Goal: Task Accomplishment & Management: Complete application form

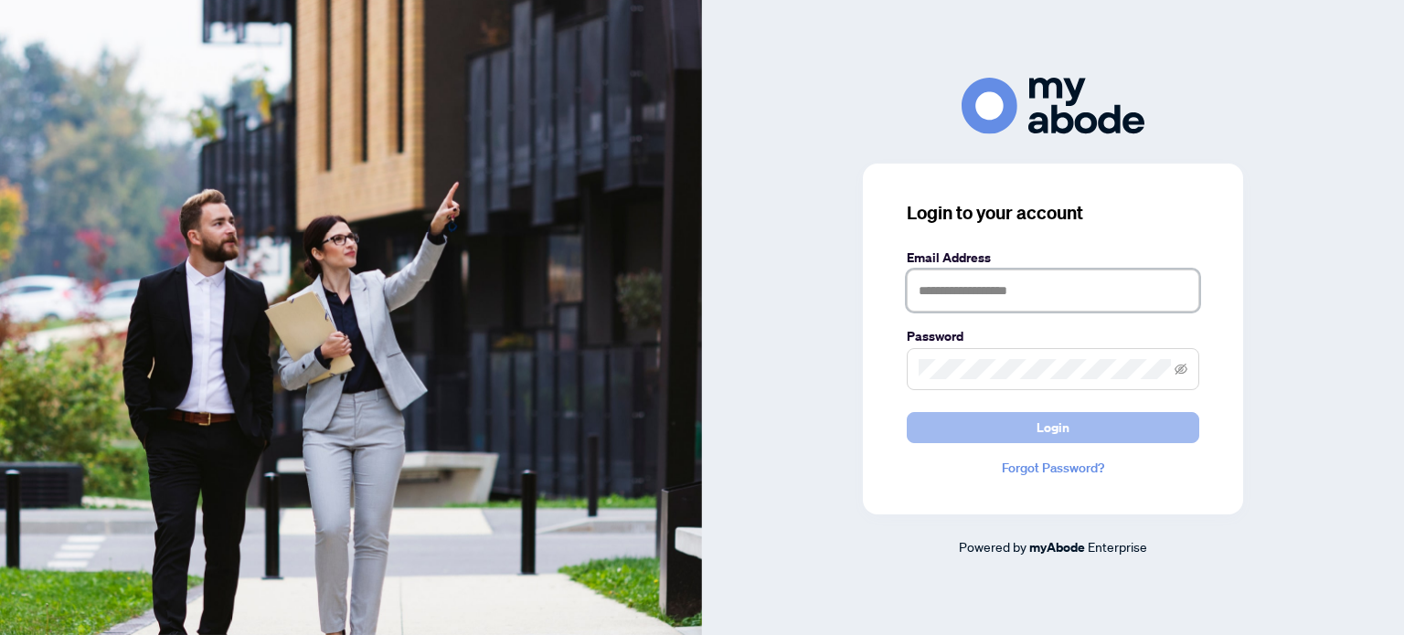
type input "**********"
click at [960, 425] on button "Login" at bounding box center [1053, 427] width 292 height 31
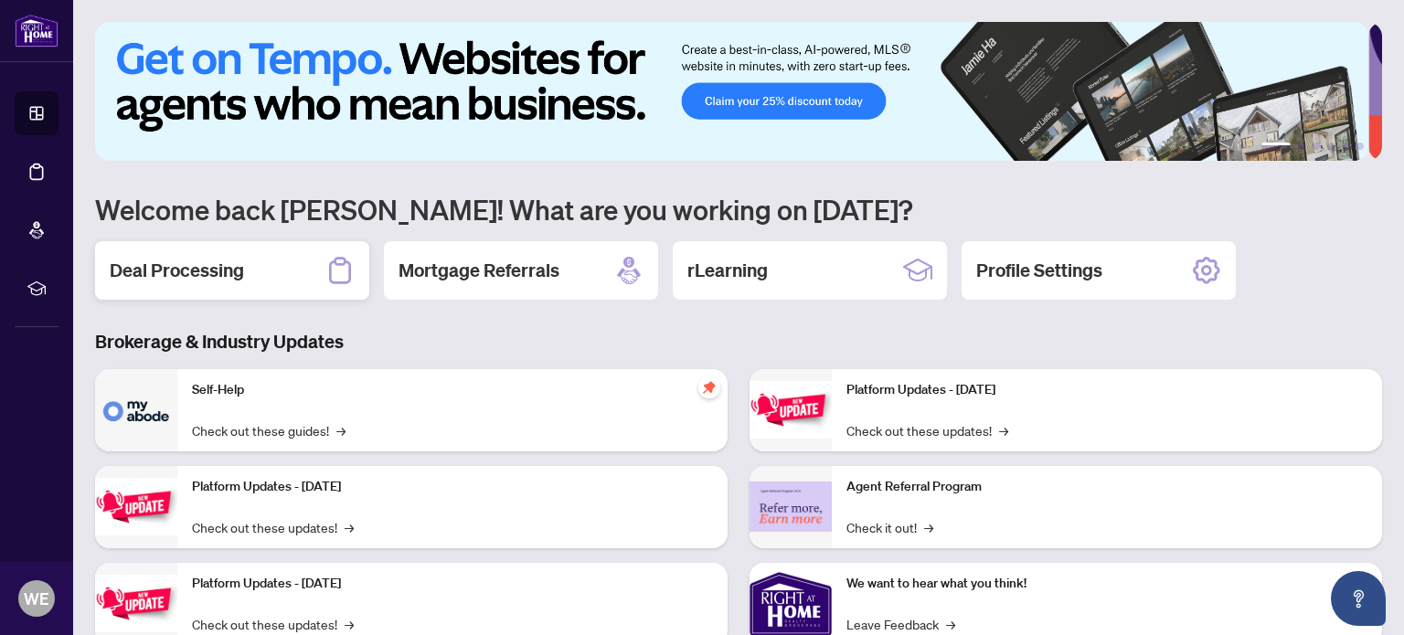
click at [179, 270] on h2 "Deal Processing" at bounding box center [177, 271] width 134 height 26
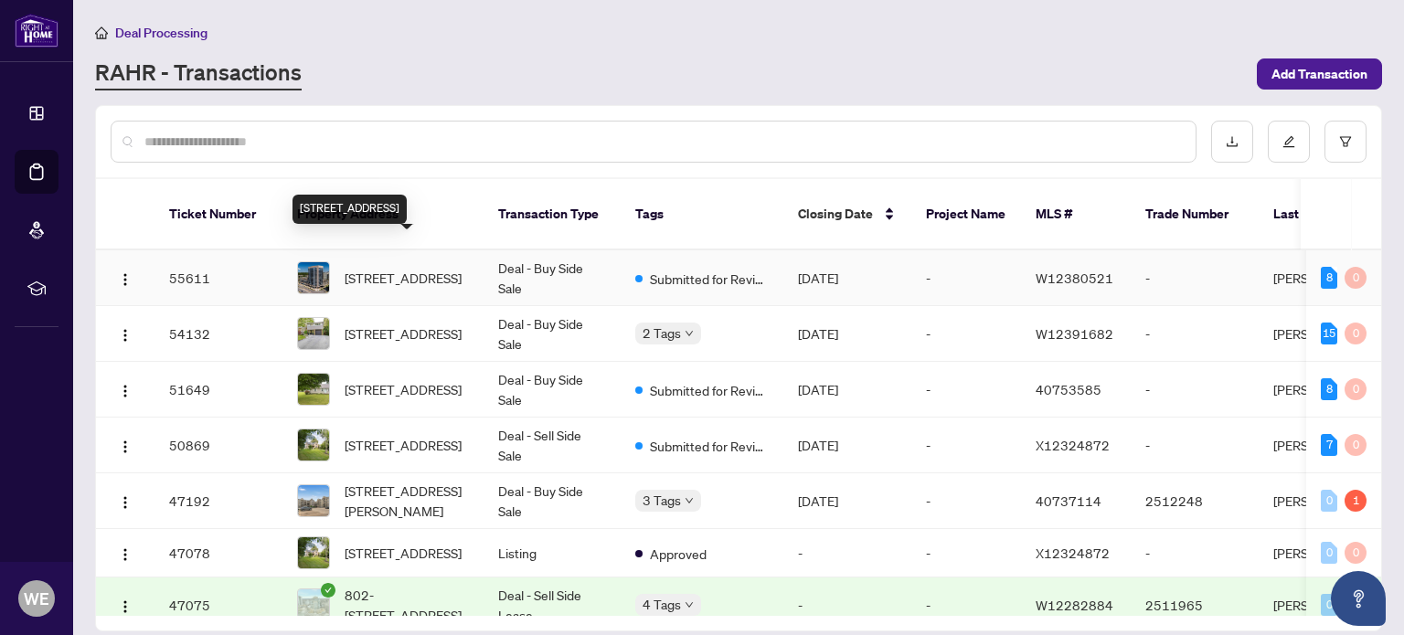
click at [428, 268] on span "[STREET_ADDRESS]" at bounding box center [403, 278] width 117 height 20
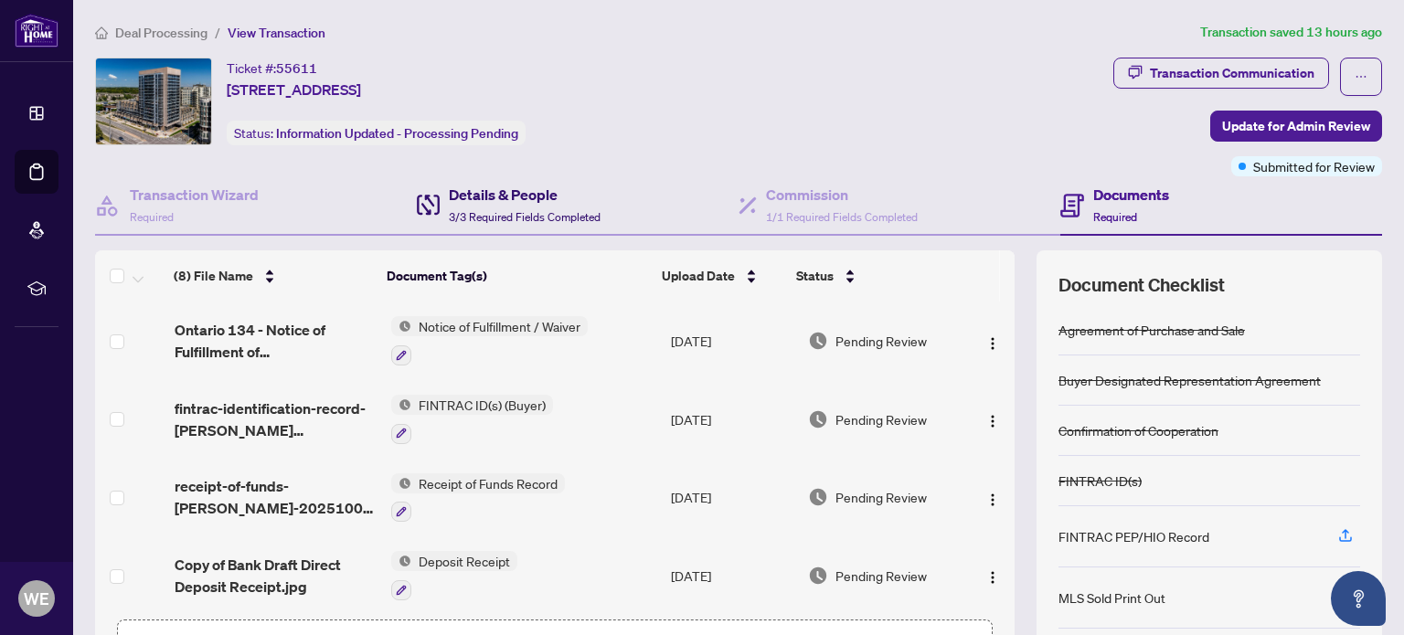
click at [493, 204] on div "Details & People 3/3 Required Fields Completed" at bounding box center [525, 205] width 152 height 43
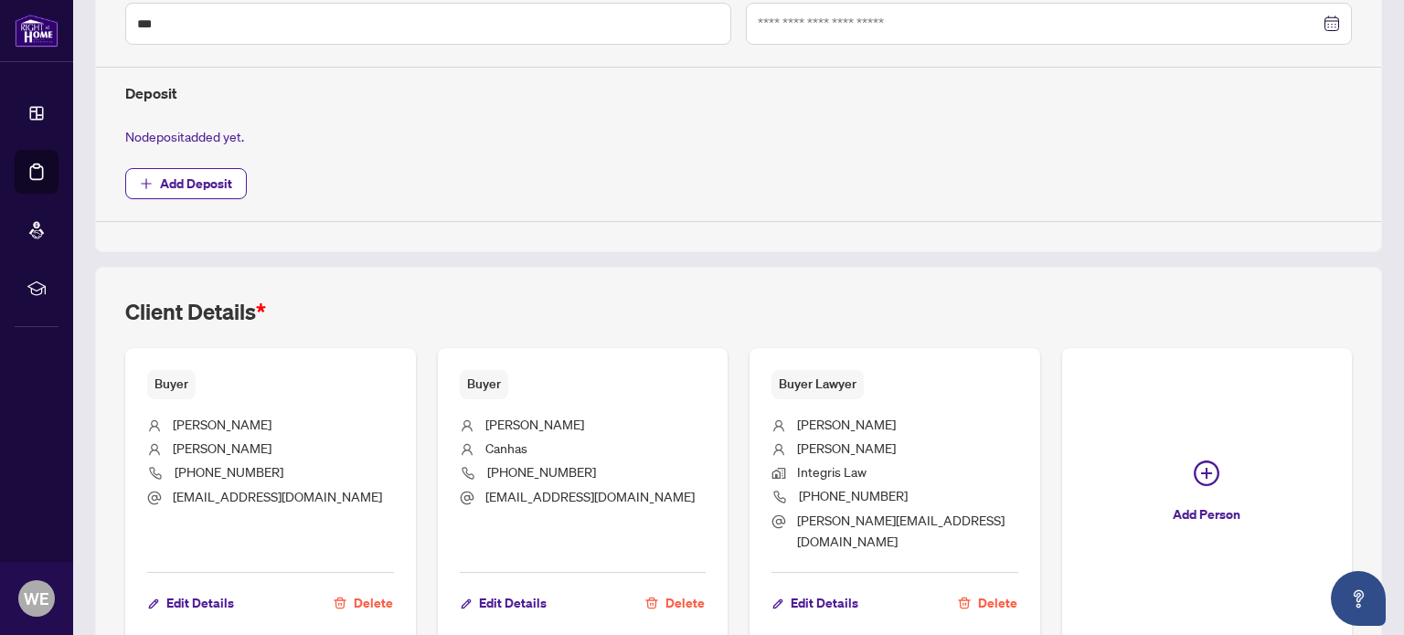
scroll to position [640, 0]
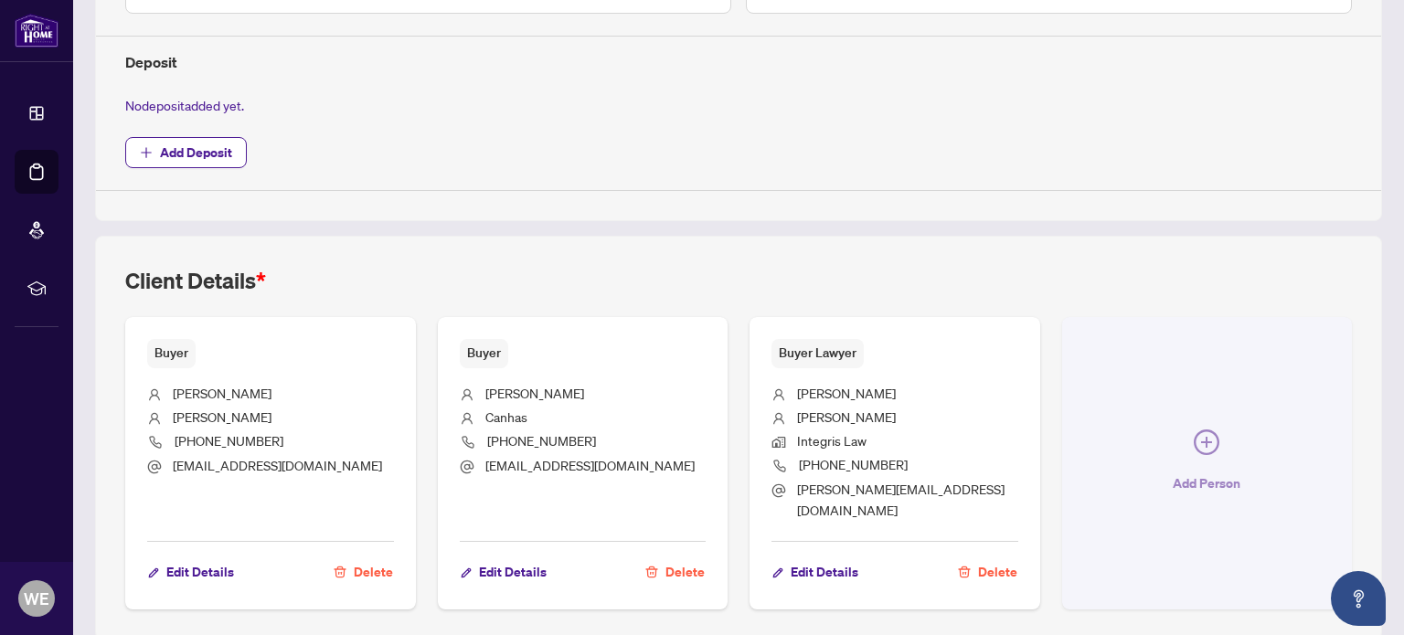
click at [1198, 430] on icon "plus-circle" at bounding box center [1206, 443] width 26 height 26
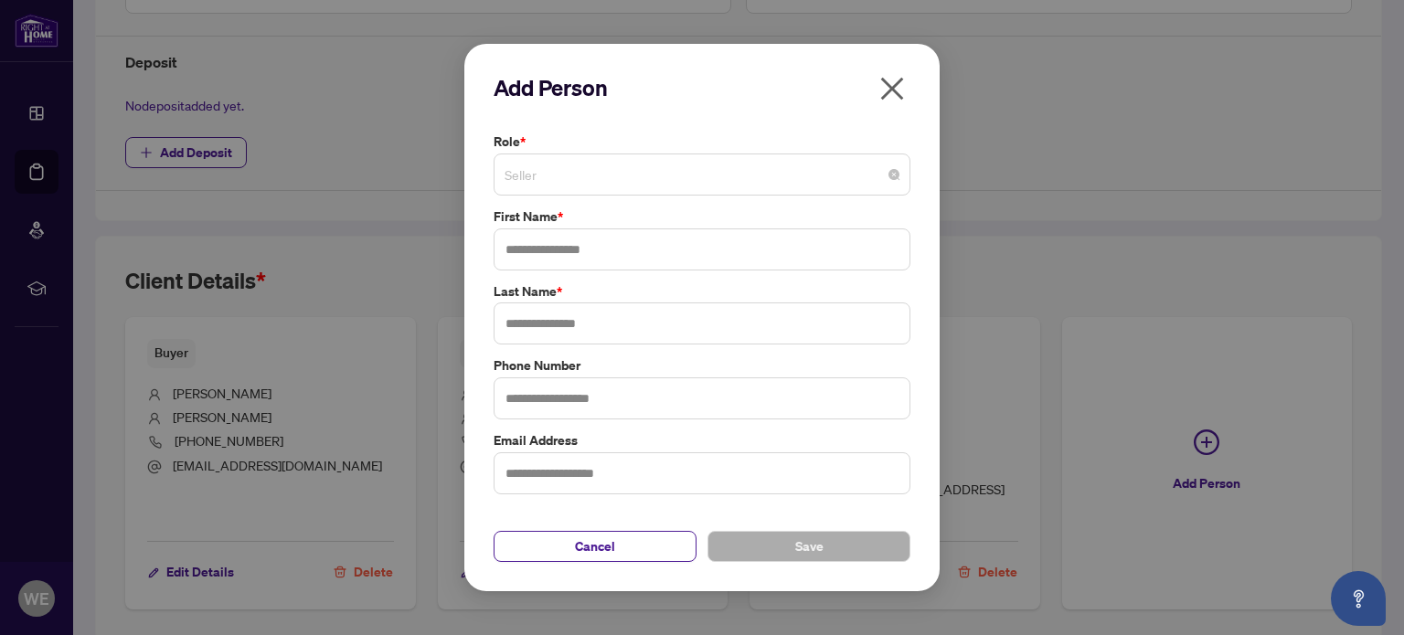
click at [535, 183] on span "Seller" at bounding box center [701, 174] width 395 height 35
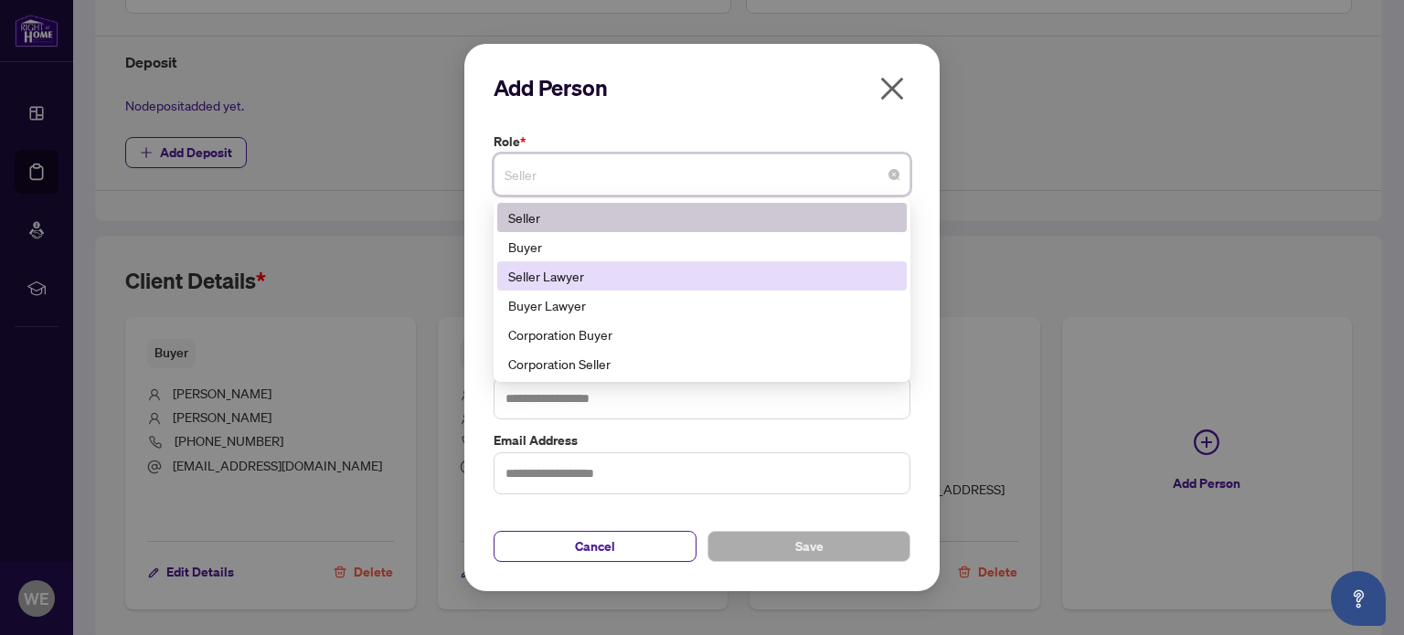
click at [574, 266] on div "Seller Lawyer" at bounding box center [701, 276] width 387 height 20
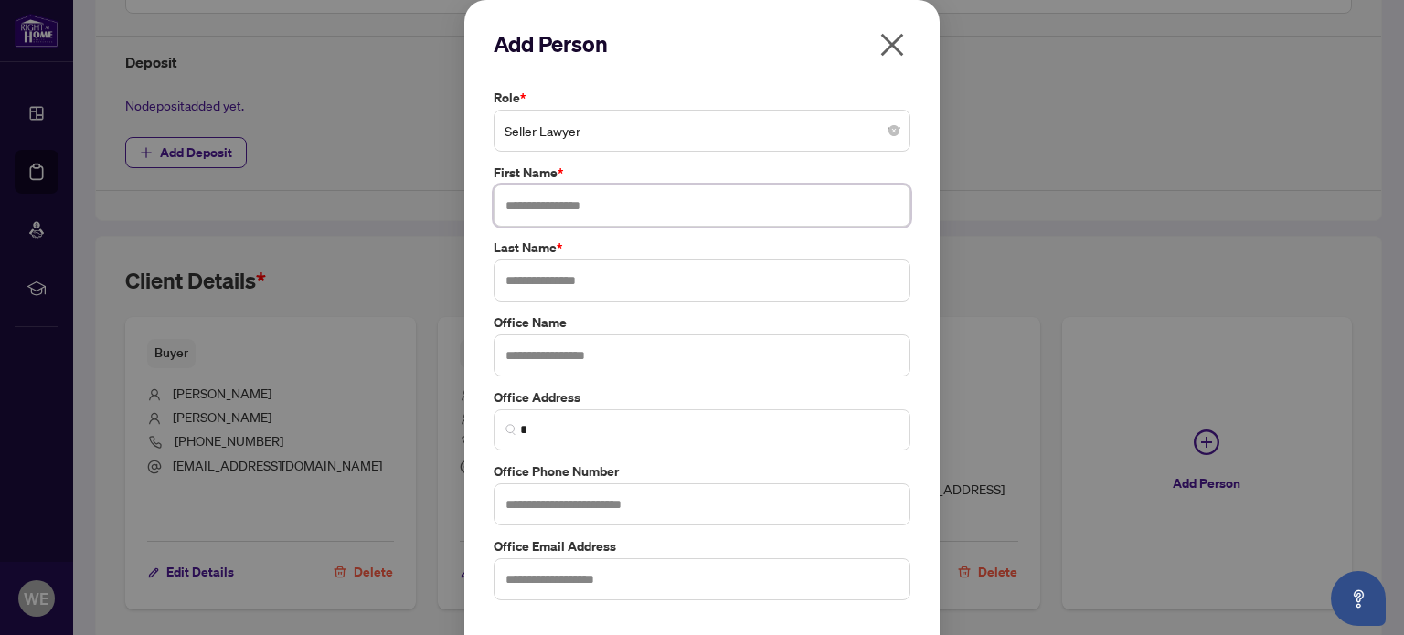
click at [555, 204] on input "text" at bounding box center [701, 206] width 417 height 42
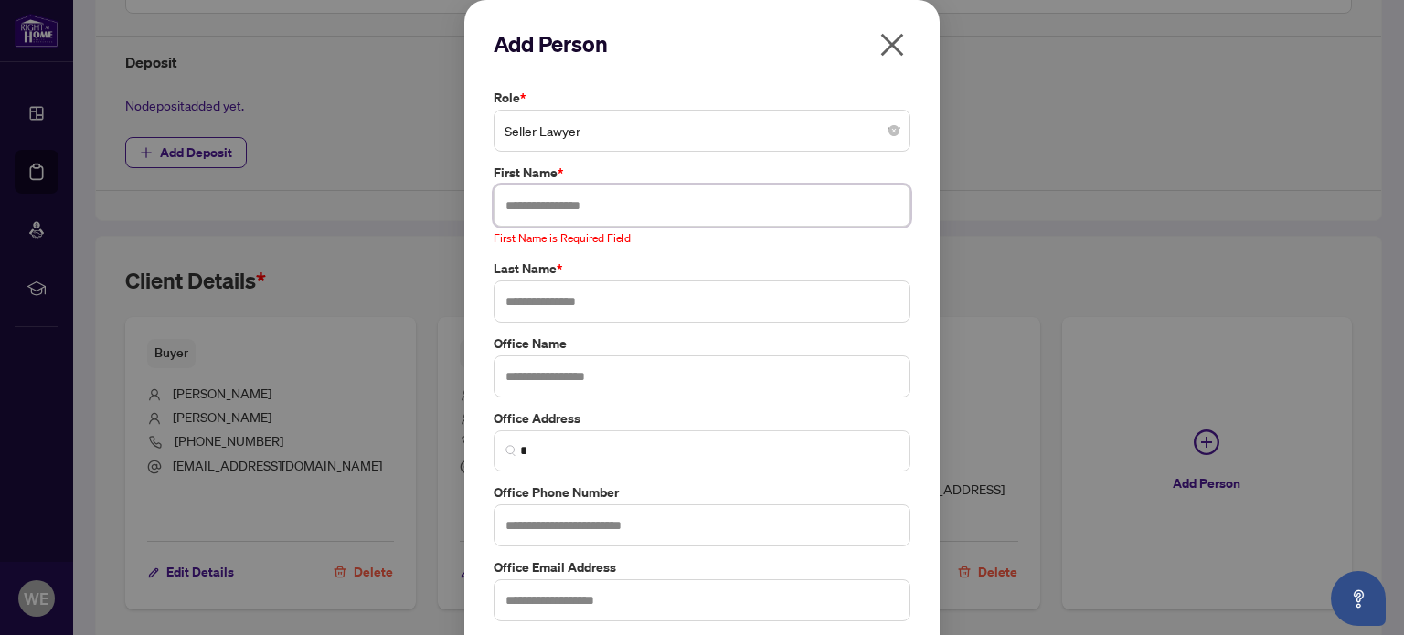
paste input "**********"
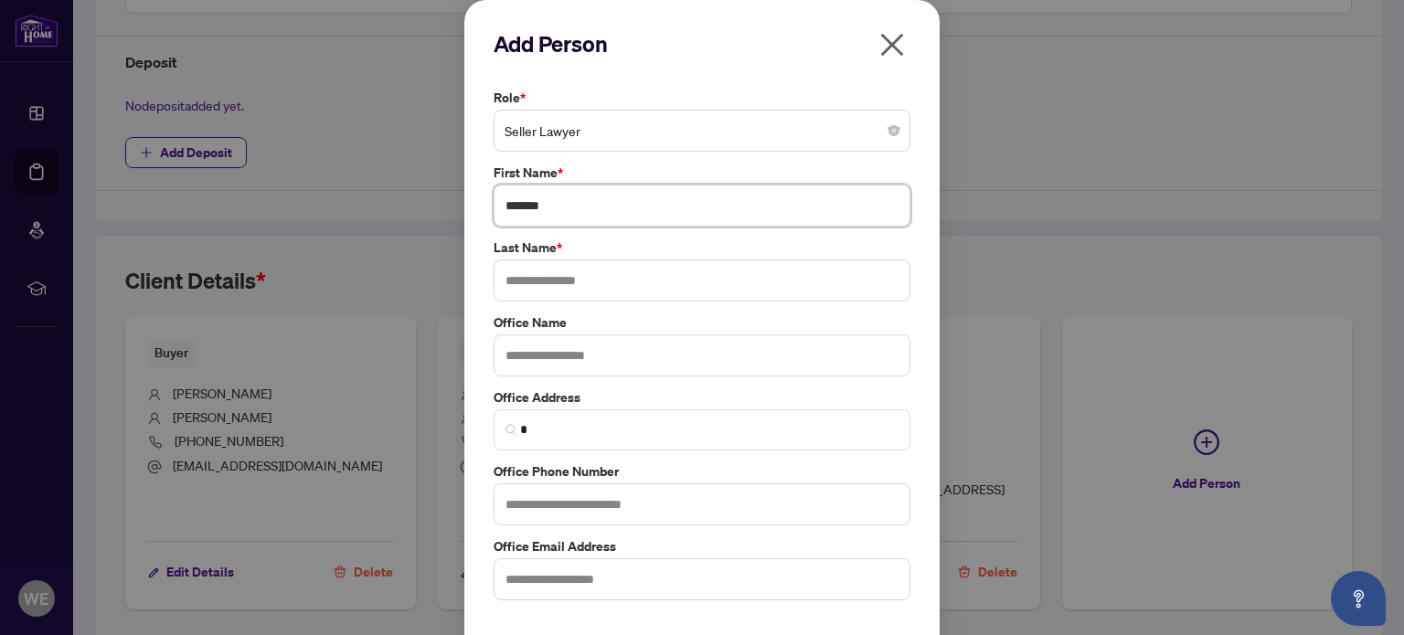
type input "******"
click at [610, 274] on input "text" at bounding box center [701, 281] width 417 height 42
paste input "****"
type input "****"
click at [592, 345] on input "text" at bounding box center [701, 355] width 417 height 42
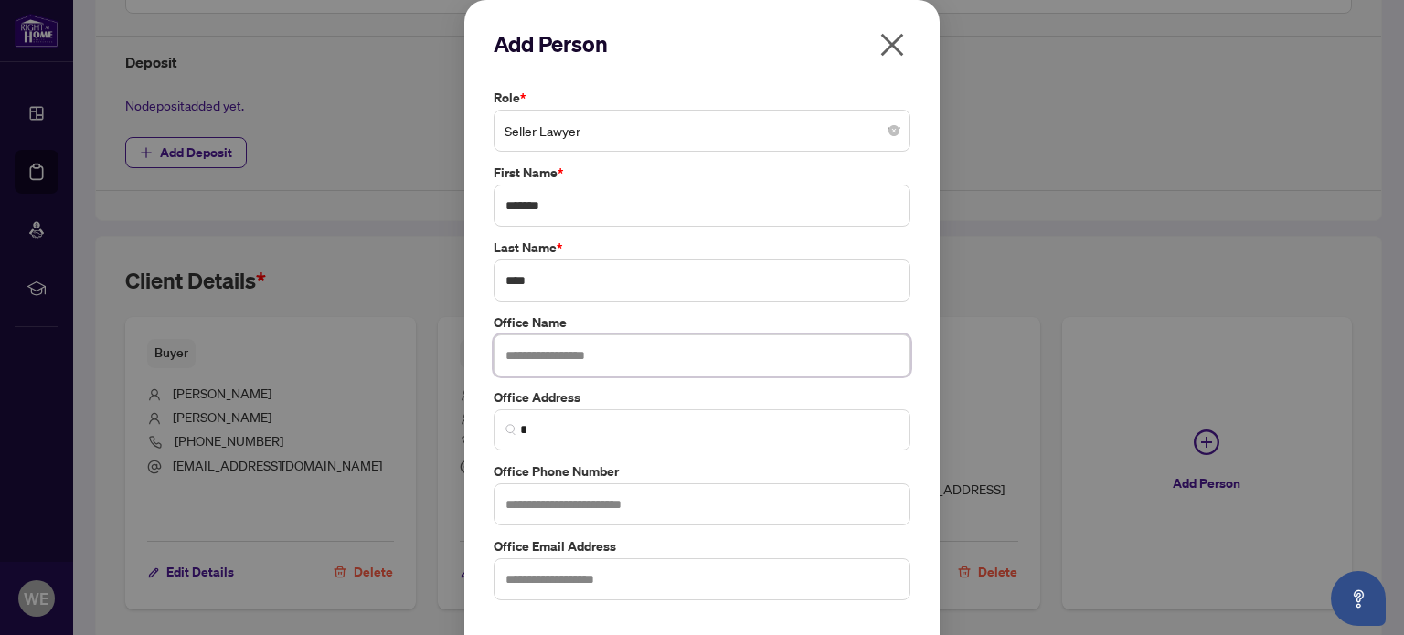
paste input "**********"
type input "**********"
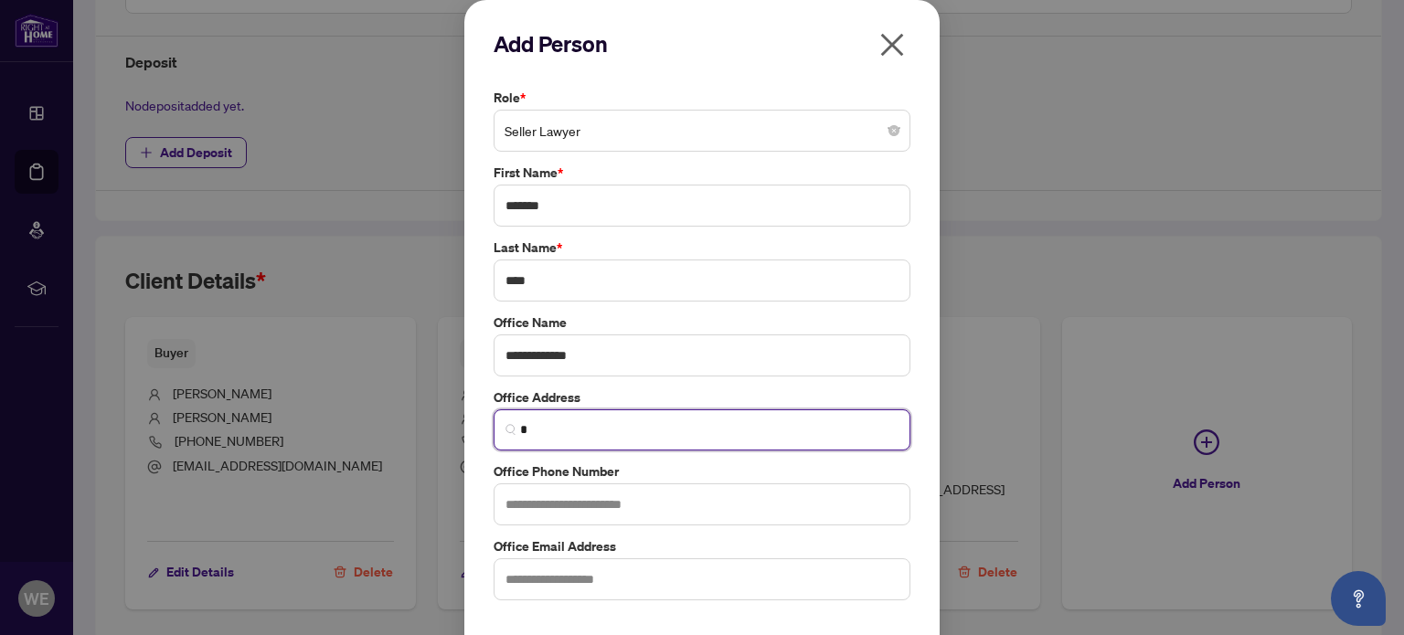
click at [622, 426] on input "*" at bounding box center [709, 429] width 378 height 19
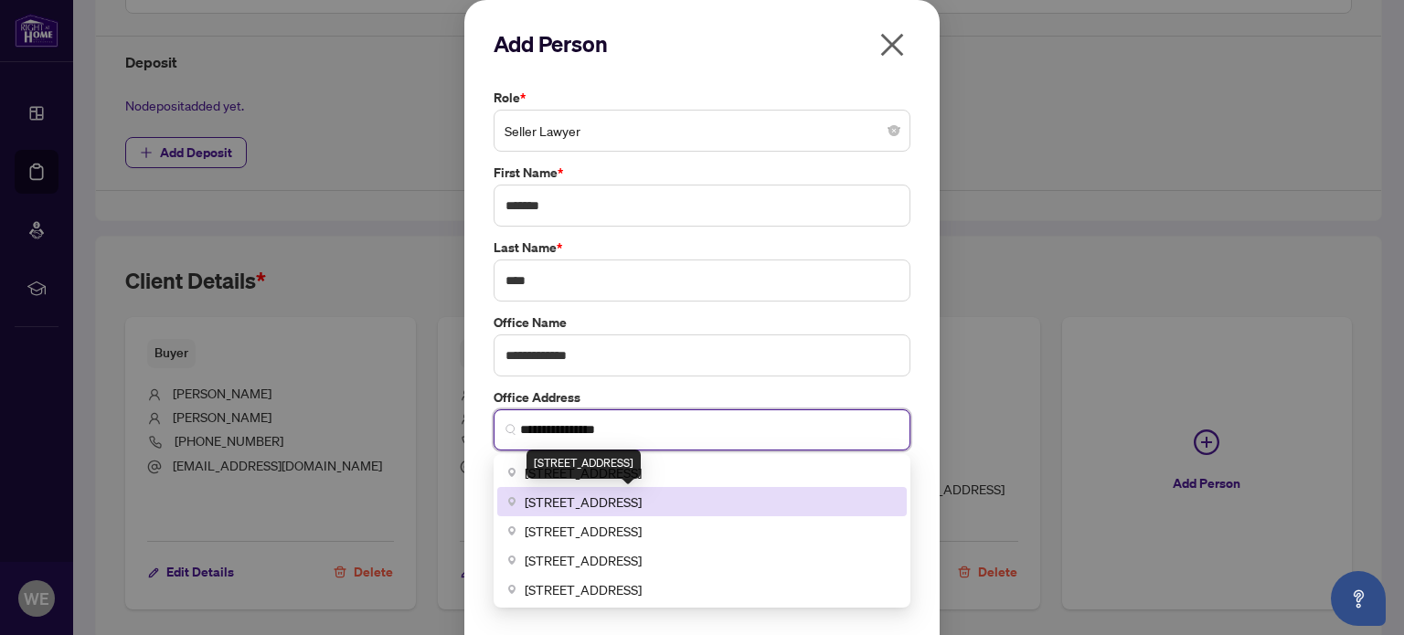
click at [641, 474] on div "[STREET_ADDRESS]" at bounding box center [583, 464] width 114 height 29
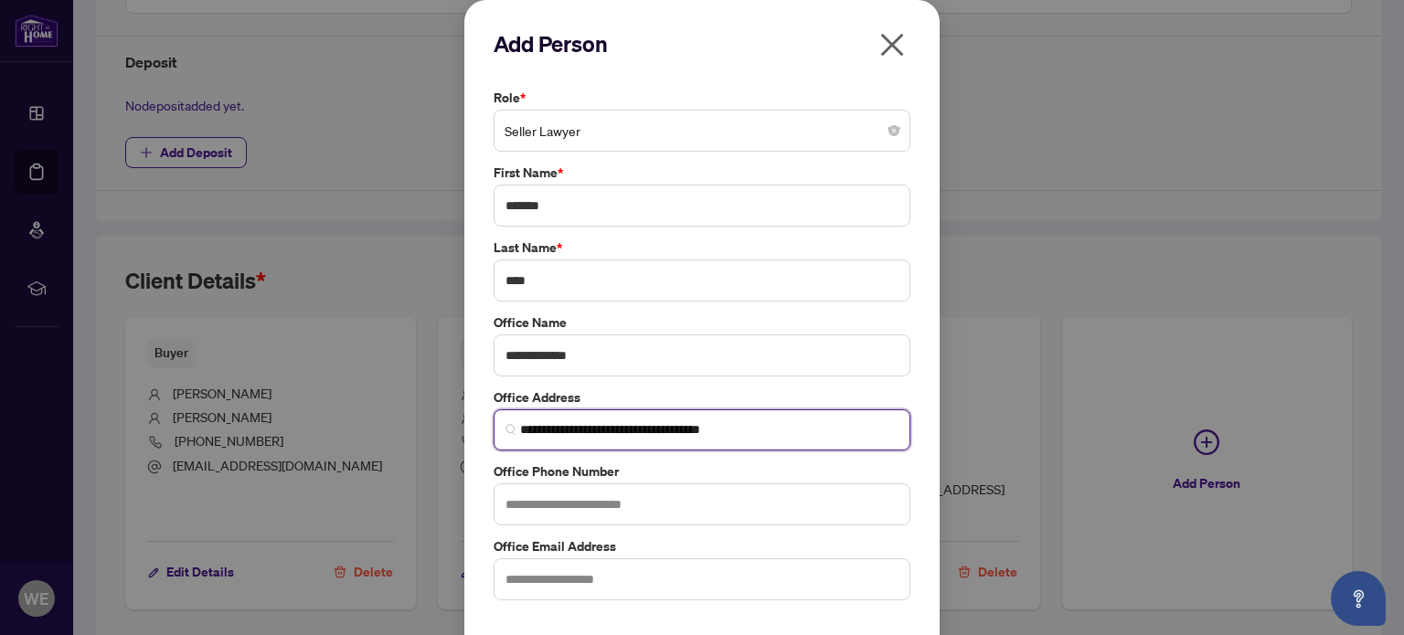
click at [768, 426] on input "**********" at bounding box center [709, 429] width 378 height 19
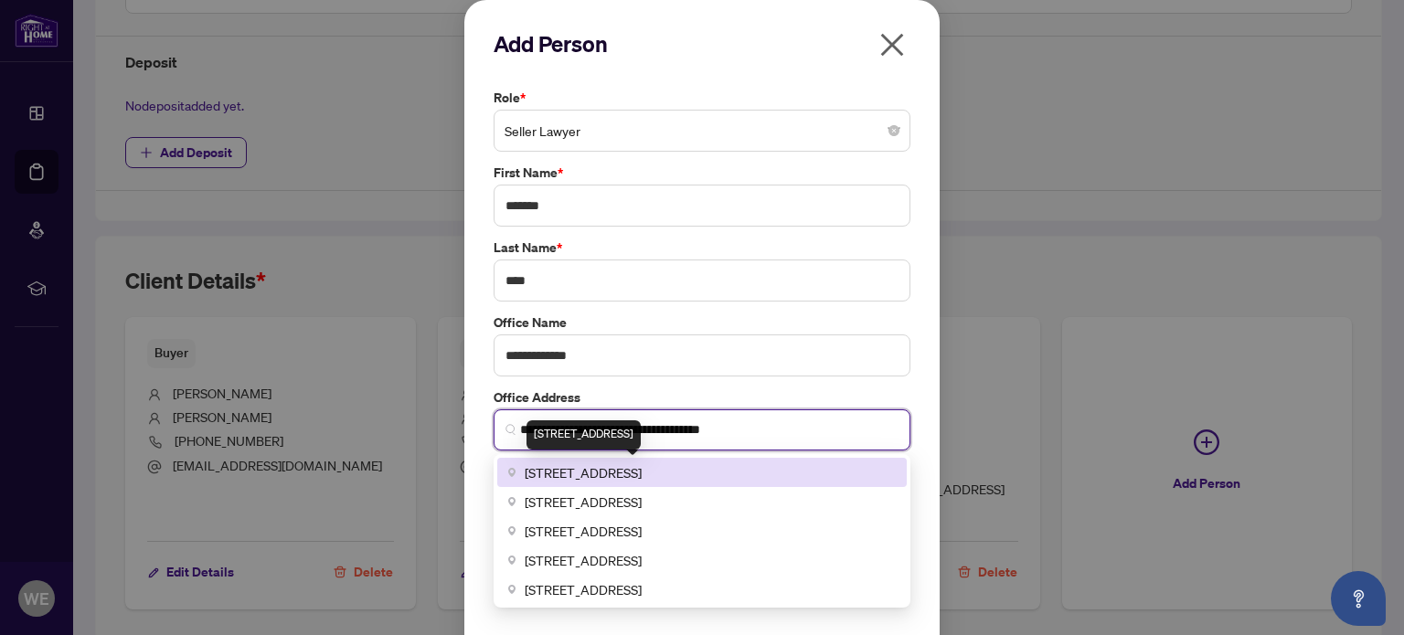
click at [642, 465] on span "[STREET_ADDRESS]" at bounding box center [583, 472] width 117 height 20
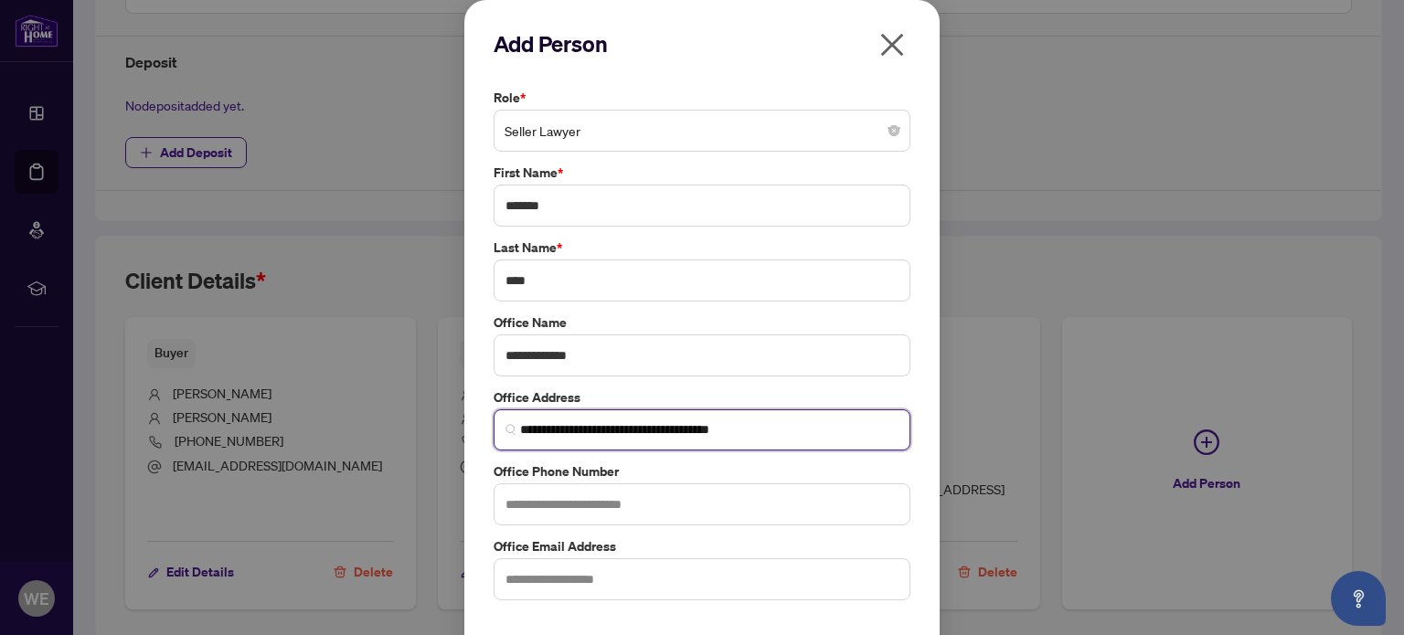
type input "**********"
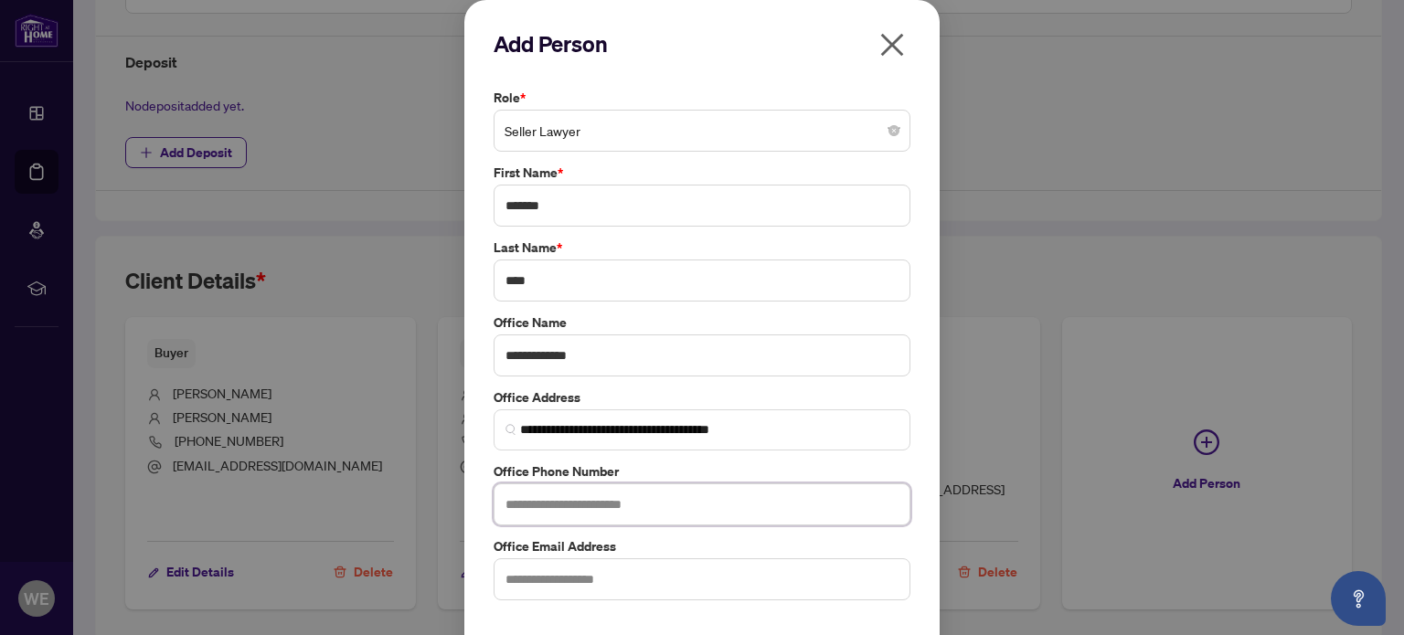
click at [625, 503] on input "text" at bounding box center [701, 504] width 417 height 42
paste input "**********"
type input "**********"
click at [556, 579] on input "text" at bounding box center [701, 579] width 417 height 42
click at [617, 571] on input "text" at bounding box center [701, 579] width 417 height 42
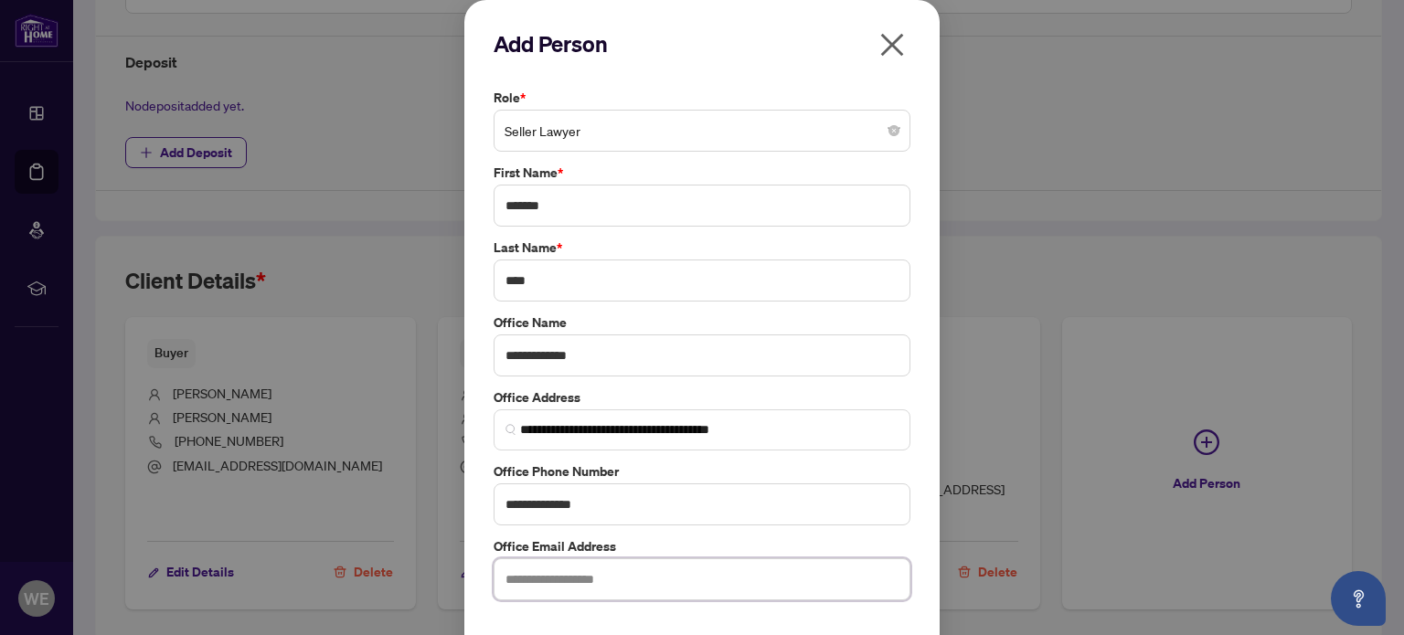
paste input "**********"
click at [506, 580] on input "**********" at bounding box center [701, 579] width 417 height 42
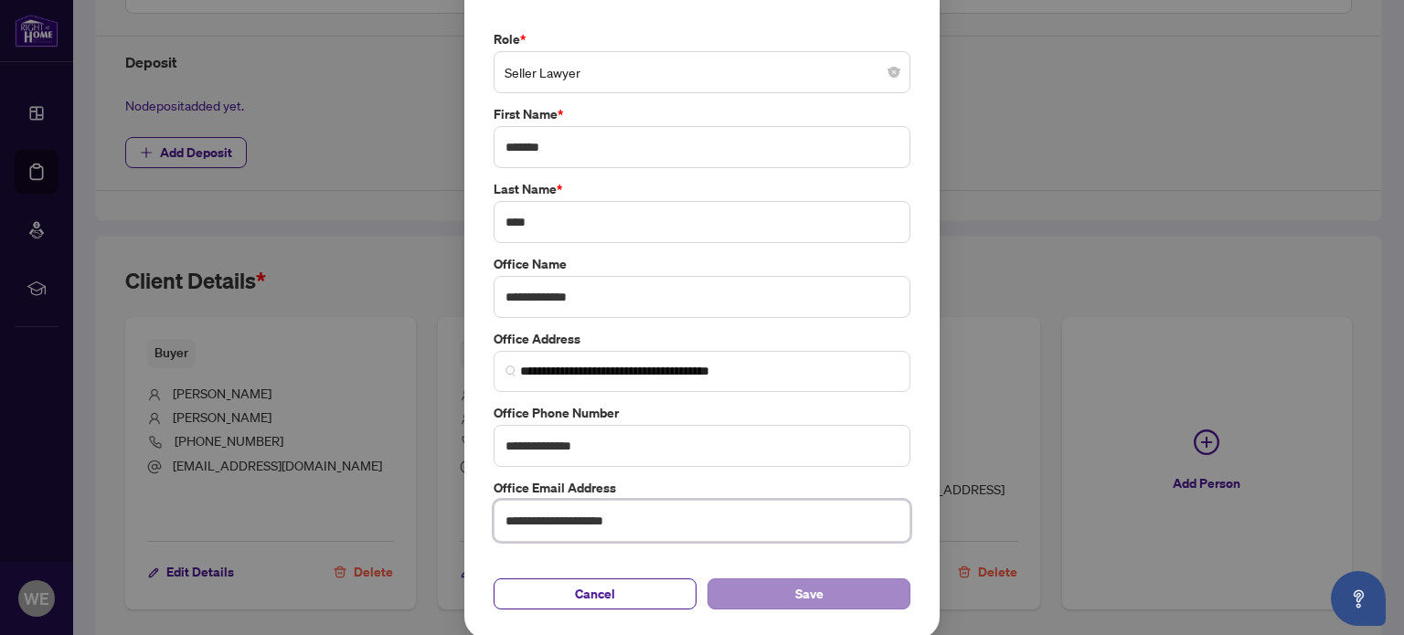
type input "**********"
click at [795, 588] on span "Save" at bounding box center [809, 593] width 28 height 29
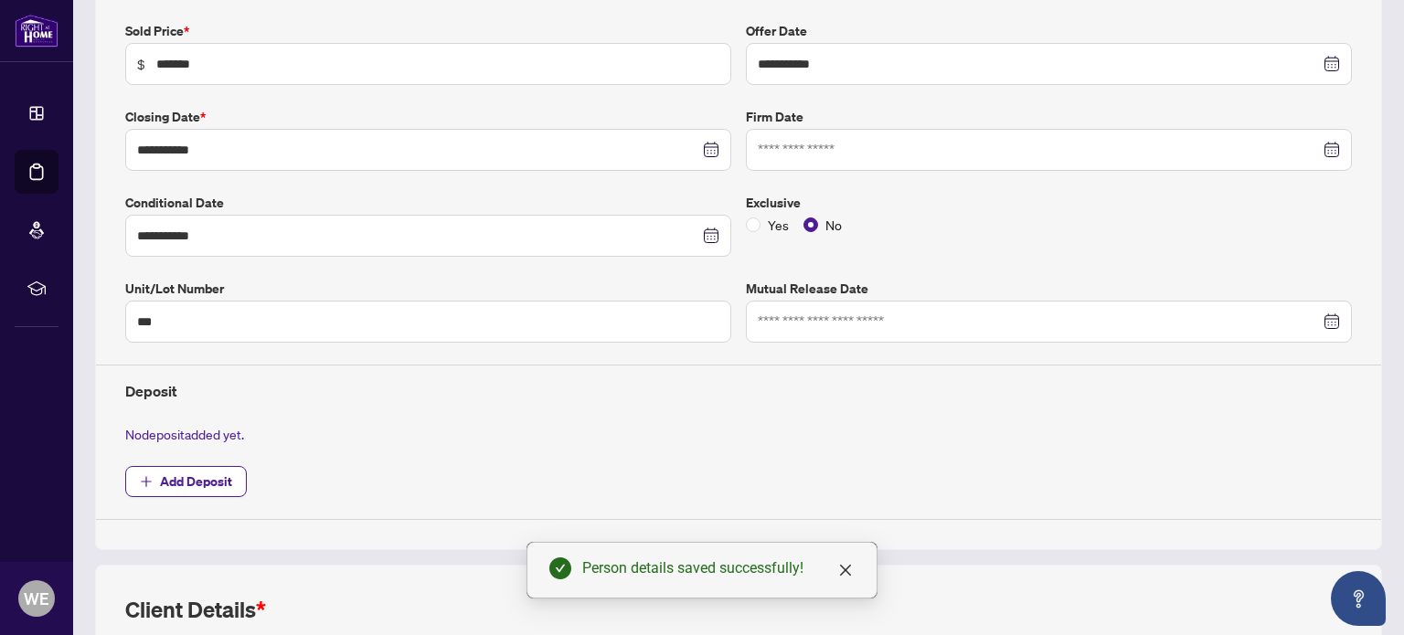
scroll to position [0, 0]
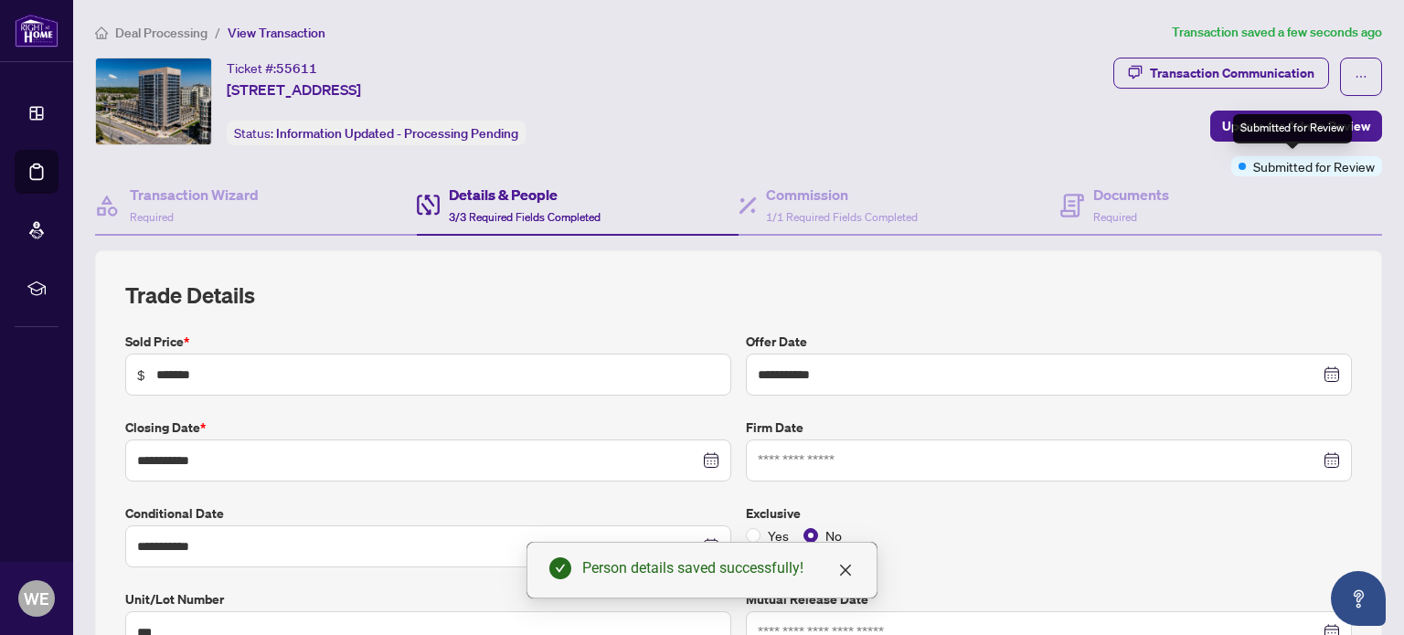
click at [1284, 123] on div "Submitted for Review" at bounding box center [1292, 128] width 119 height 29
click at [1222, 129] on span "Update for Admin Review" at bounding box center [1296, 125] width 148 height 29
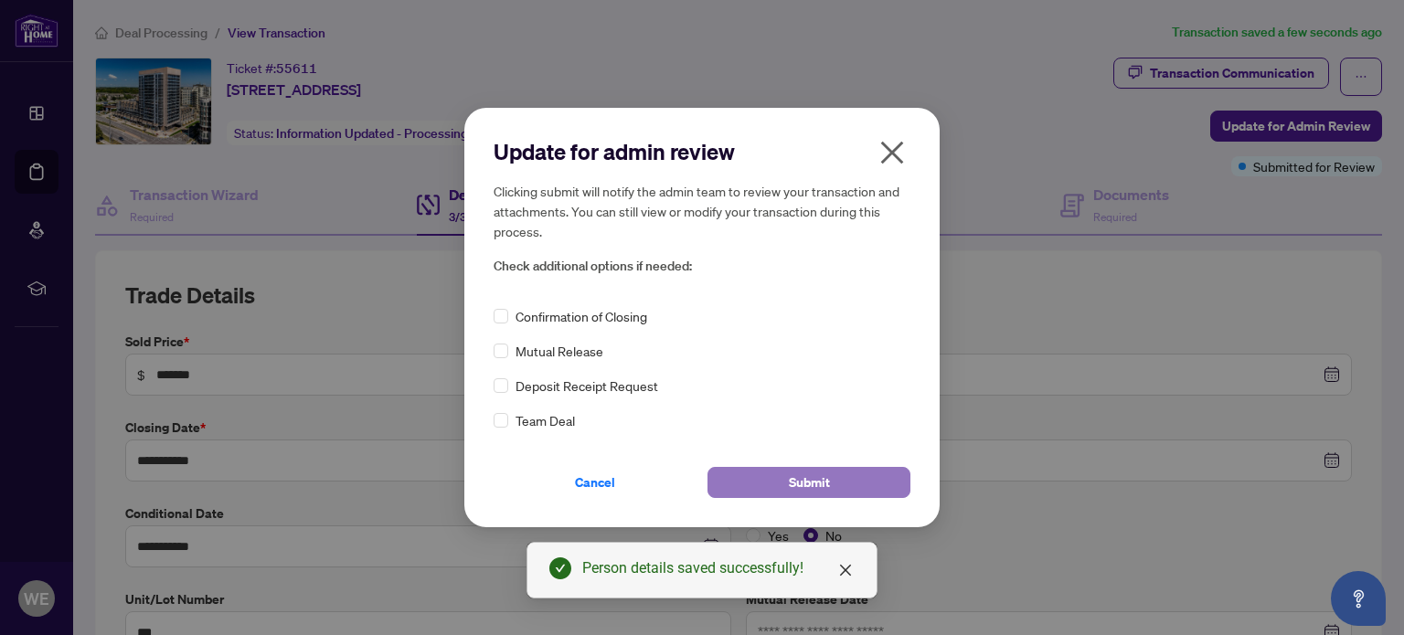
click at [782, 472] on button "Submit" at bounding box center [808, 482] width 203 height 31
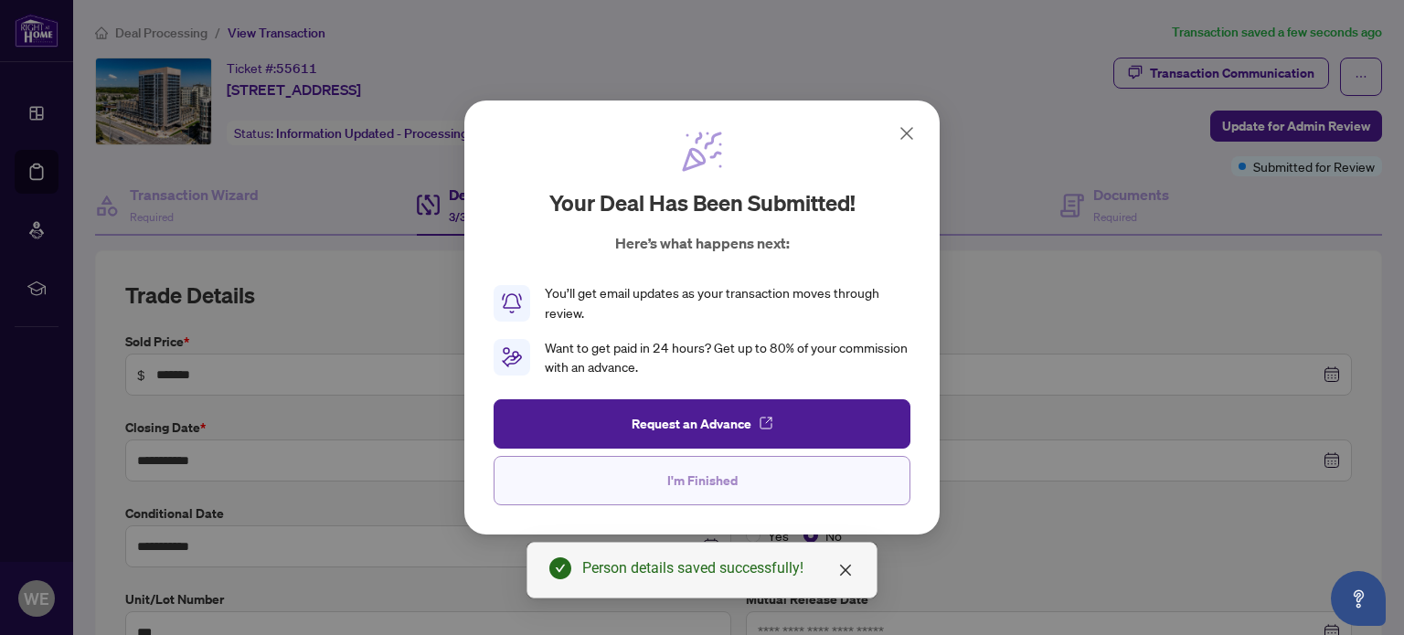
click at [624, 484] on button "I'm Finished" at bounding box center [701, 480] width 417 height 49
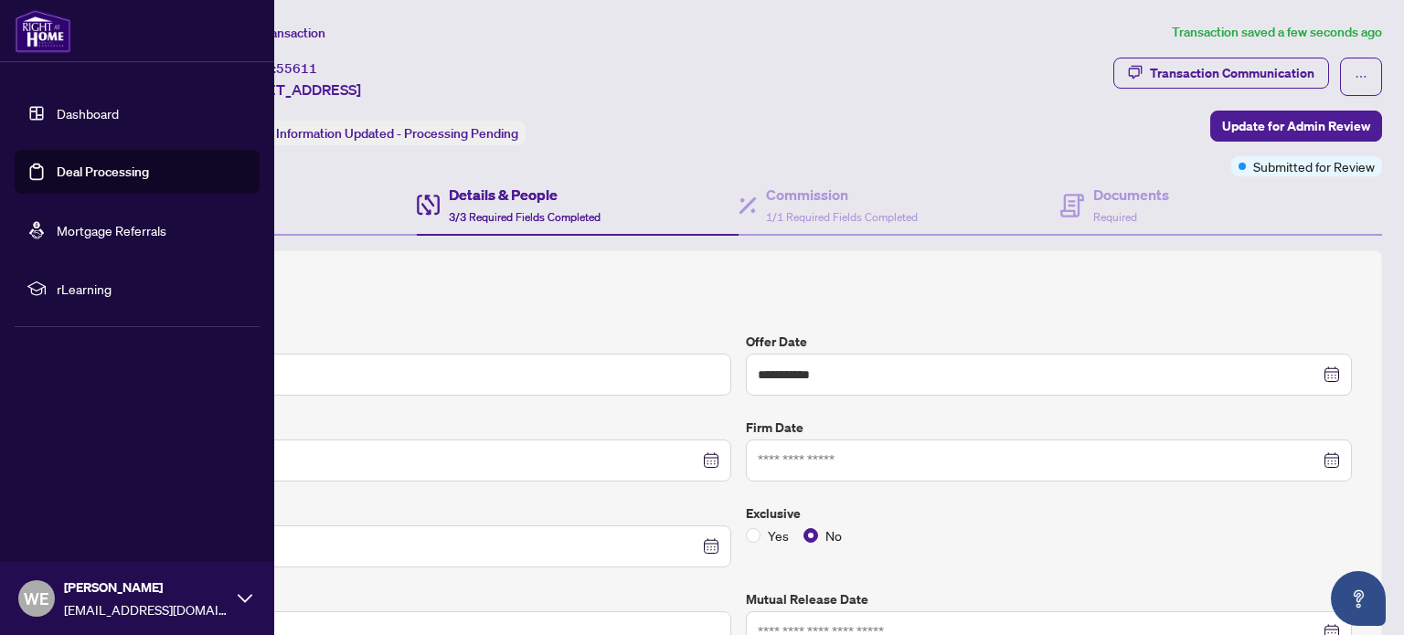
click at [88, 105] on link "Dashboard" at bounding box center [88, 113] width 62 height 16
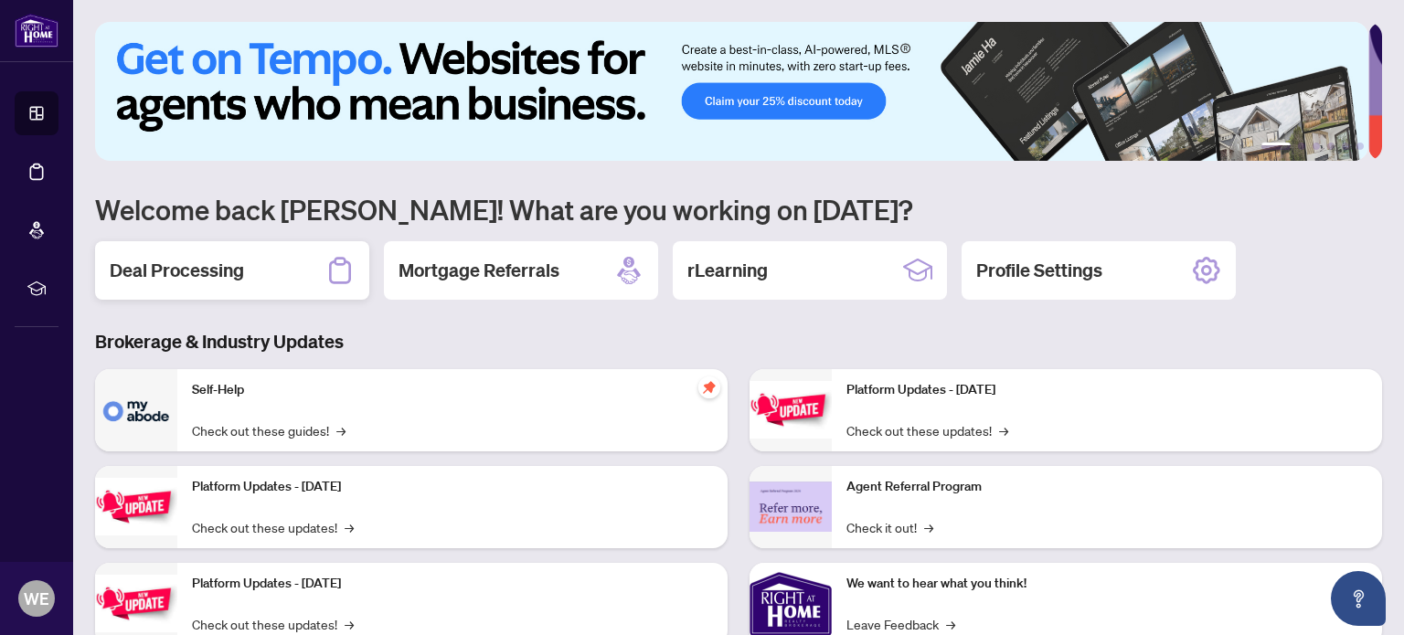
click at [201, 272] on h2 "Deal Processing" at bounding box center [177, 271] width 134 height 26
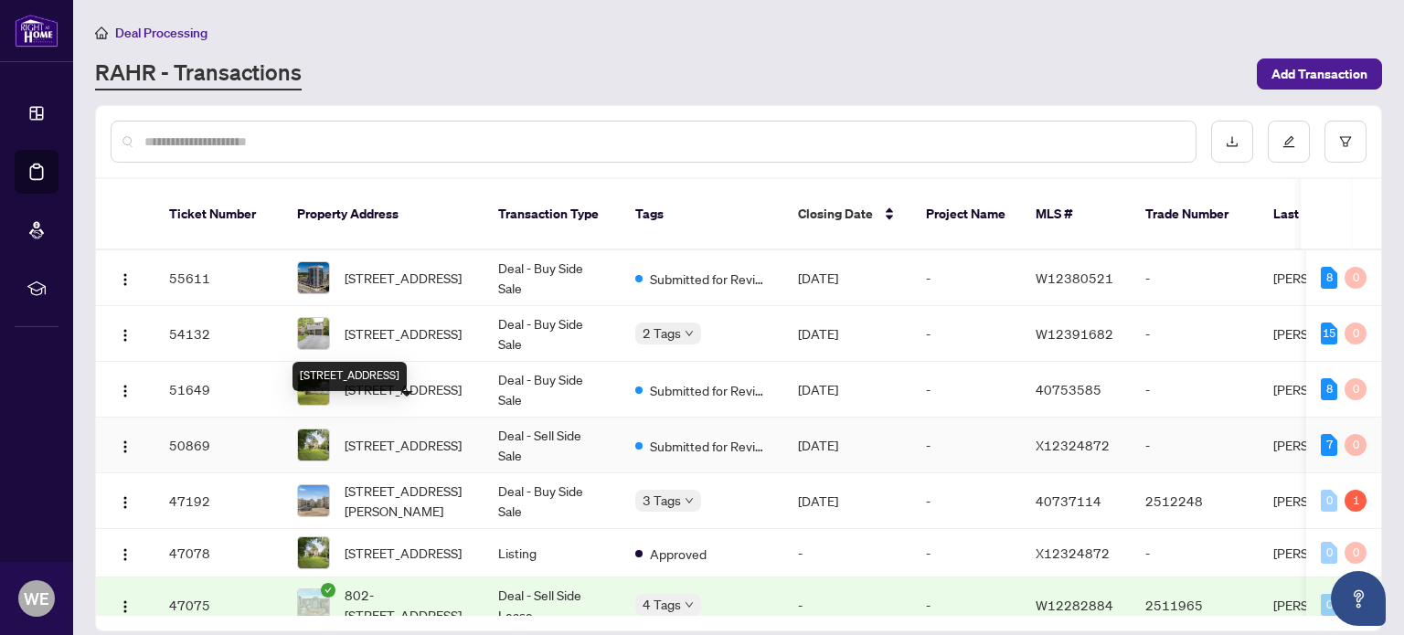
click at [416, 435] on span "[STREET_ADDRESS]" at bounding box center [403, 445] width 117 height 20
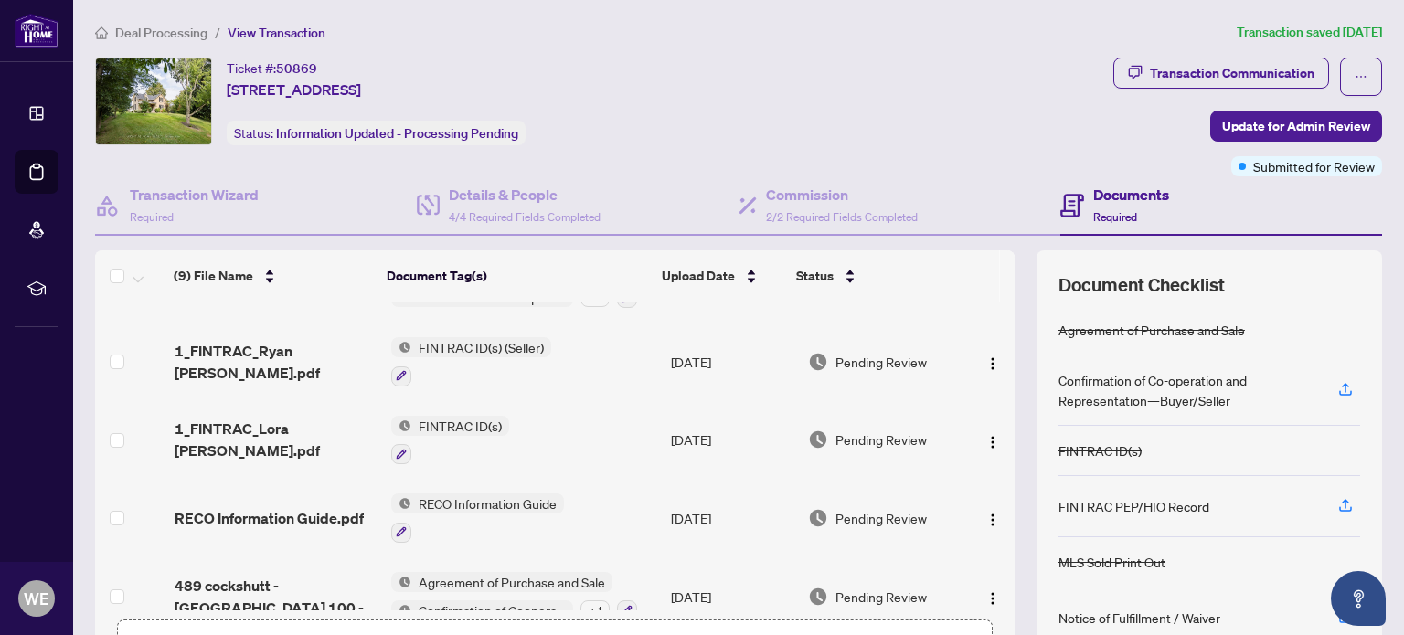
scroll to position [386, 0]
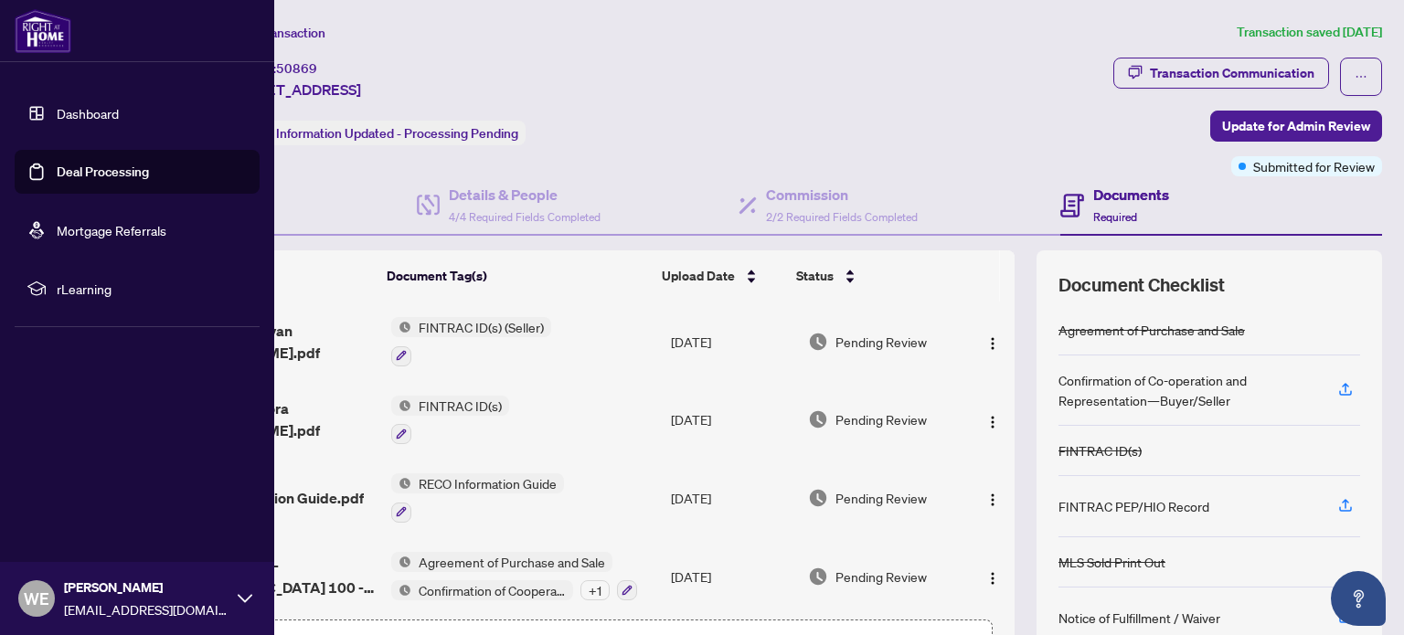
click at [57, 109] on link "Dashboard" at bounding box center [88, 113] width 62 height 16
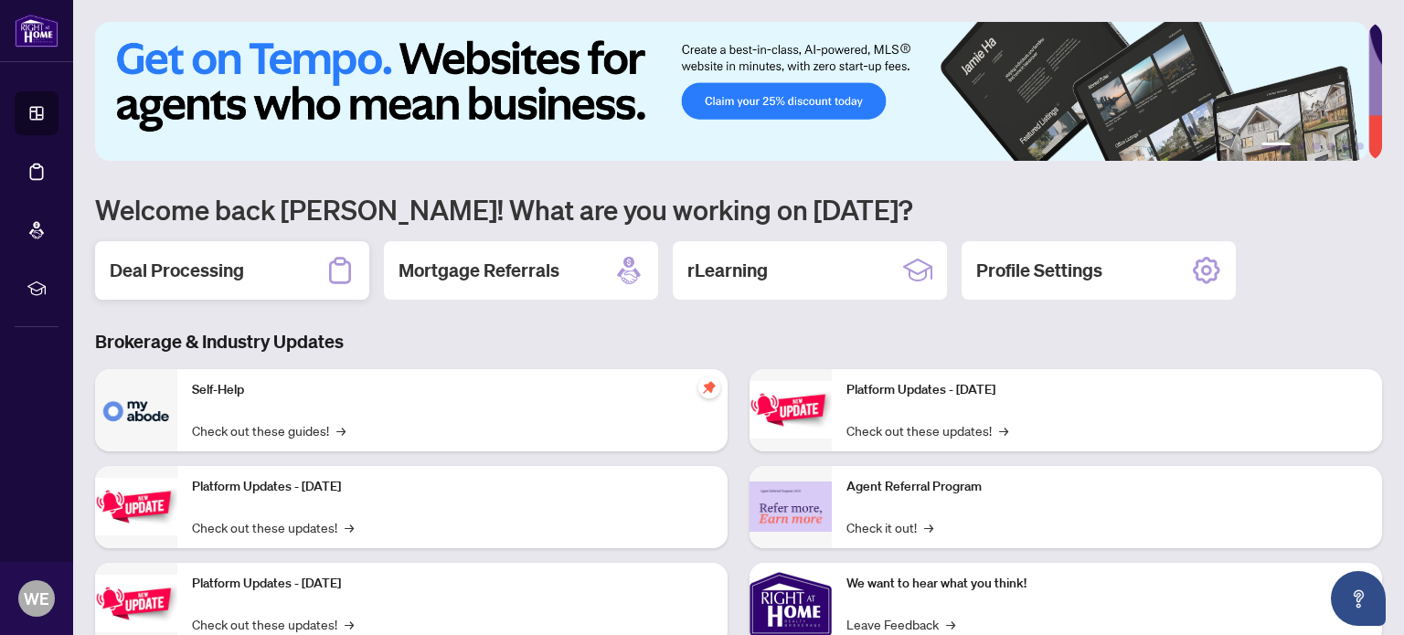
click at [270, 270] on div "Deal Processing" at bounding box center [232, 270] width 274 height 58
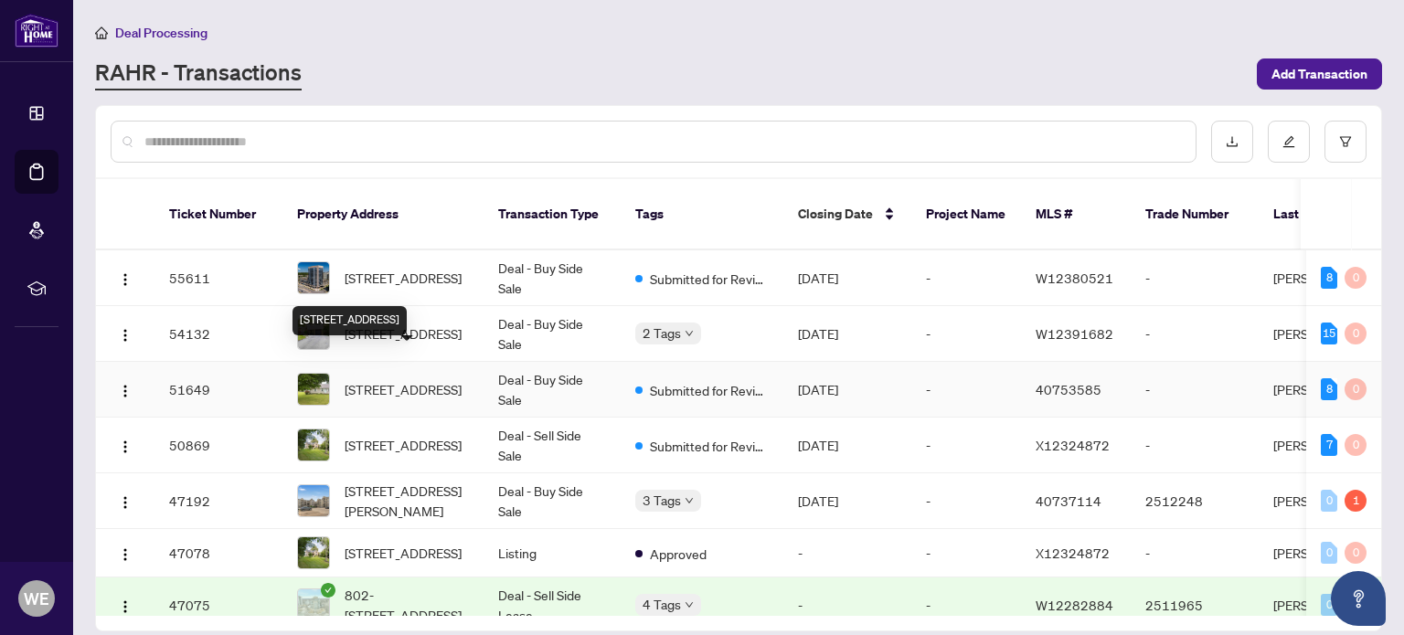
click at [399, 379] on span "[STREET_ADDRESS]" at bounding box center [403, 389] width 117 height 20
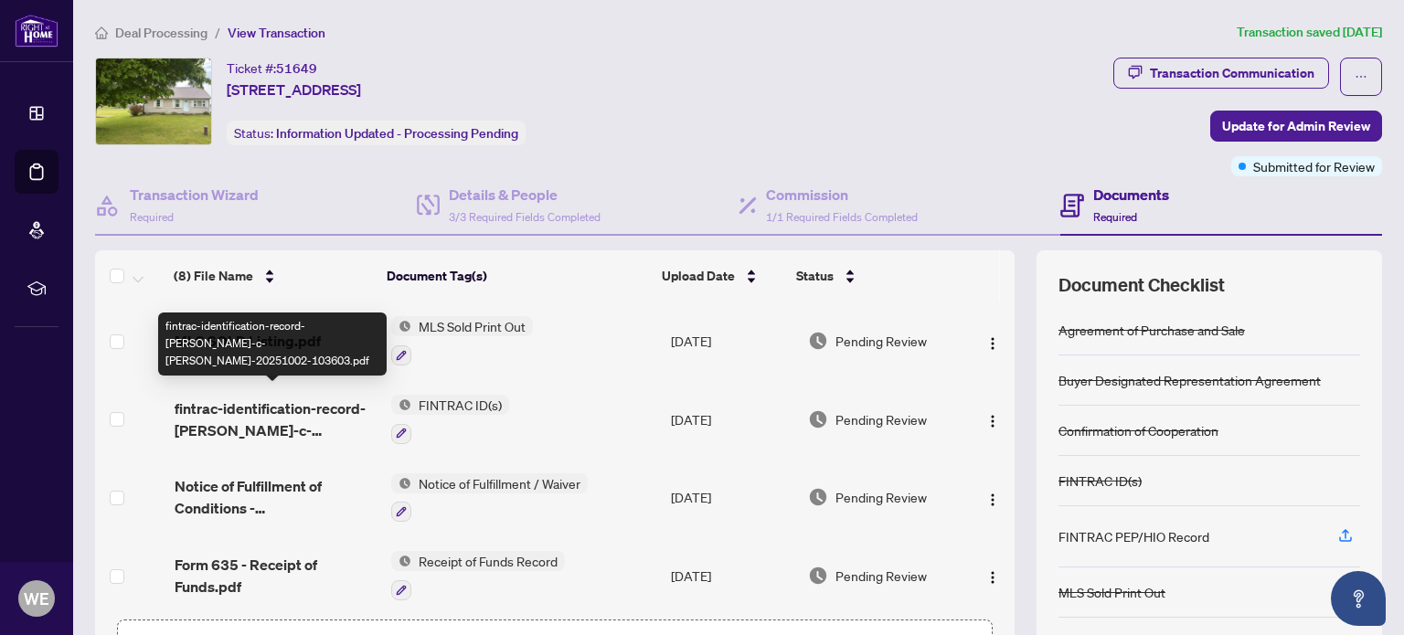
scroll to position [91, 0]
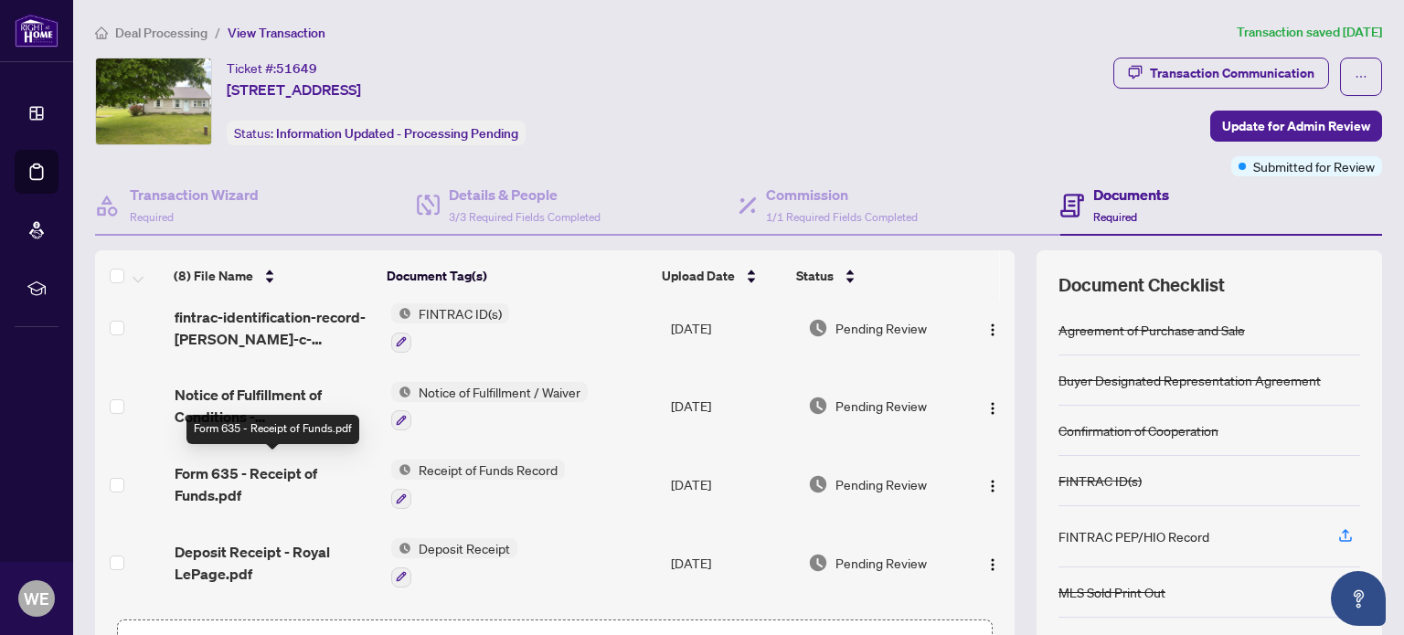
click at [222, 463] on span "Form 635 - Receipt of Funds.pdf" at bounding box center [275, 484] width 201 height 44
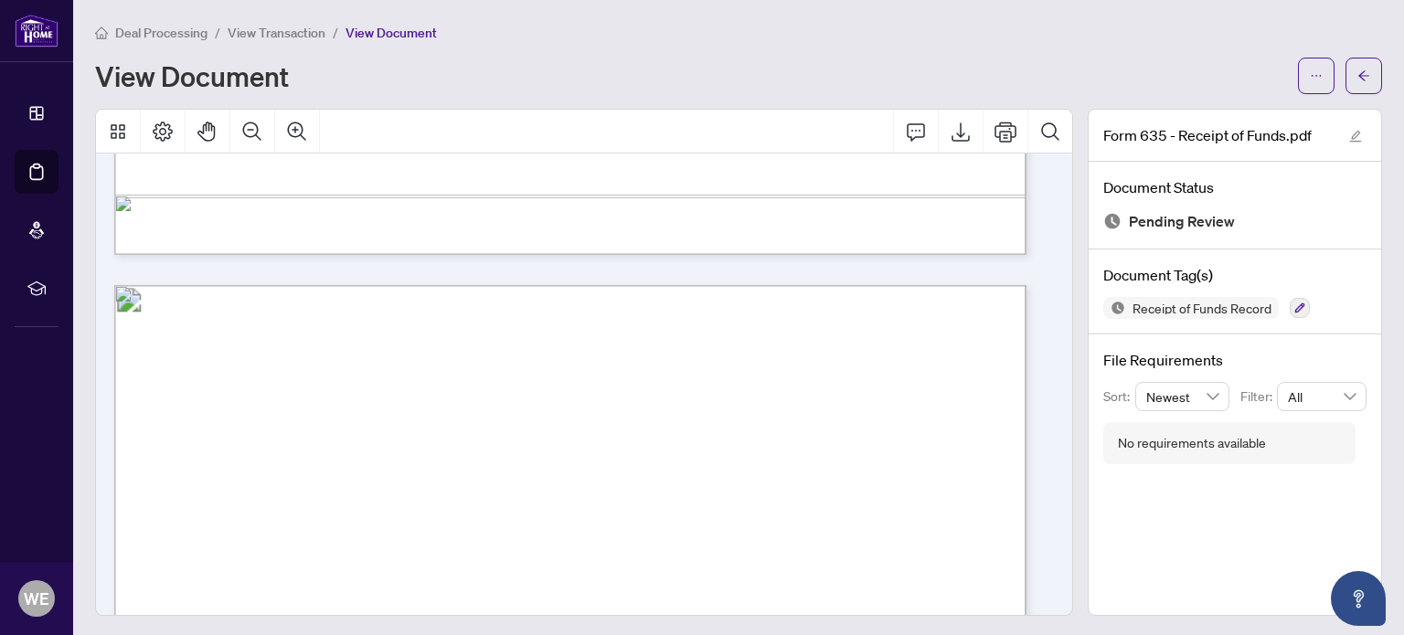
scroll to position [1188, 0]
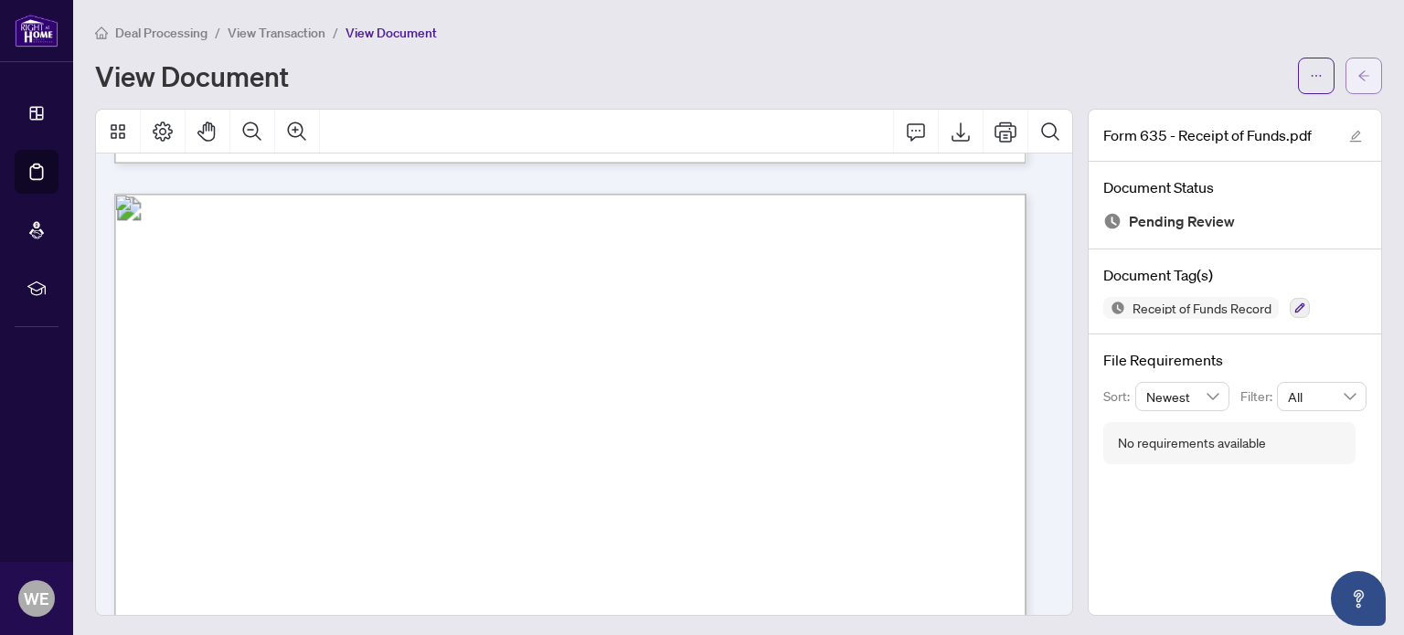
click at [1357, 64] on span "button" at bounding box center [1363, 75] width 13 height 29
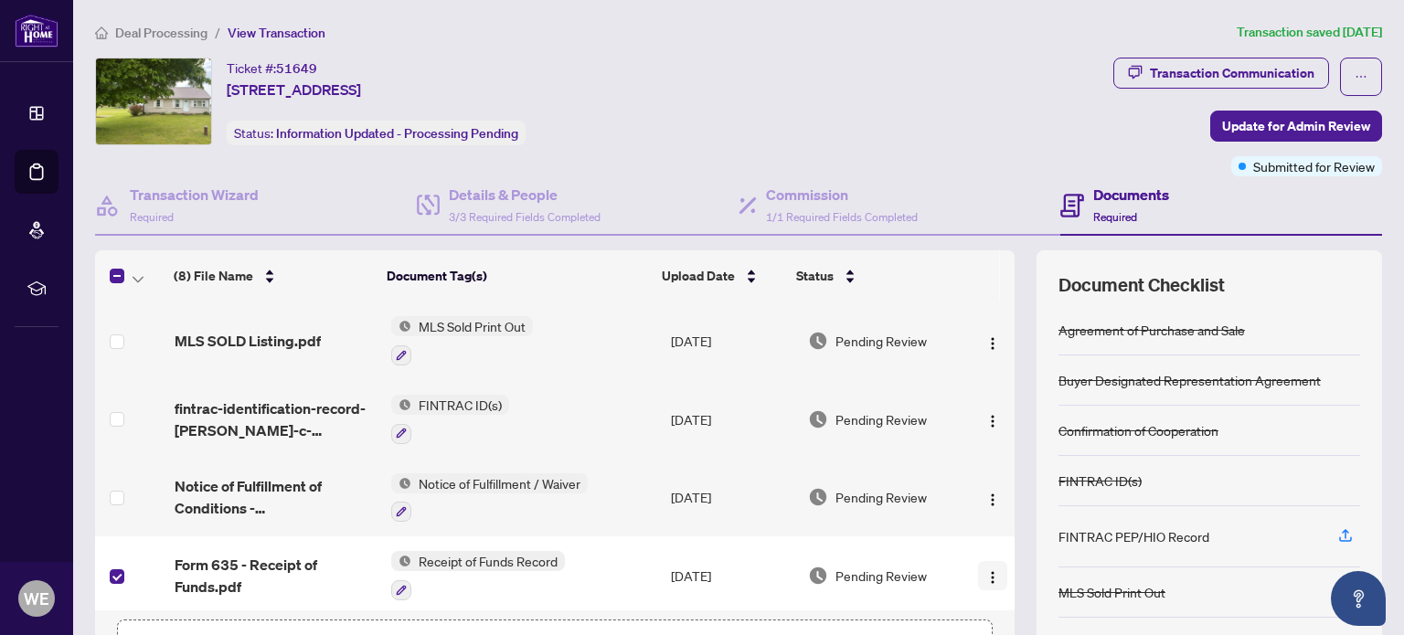
click at [985, 570] on img "button" at bounding box center [992, 577] width 15 height 15
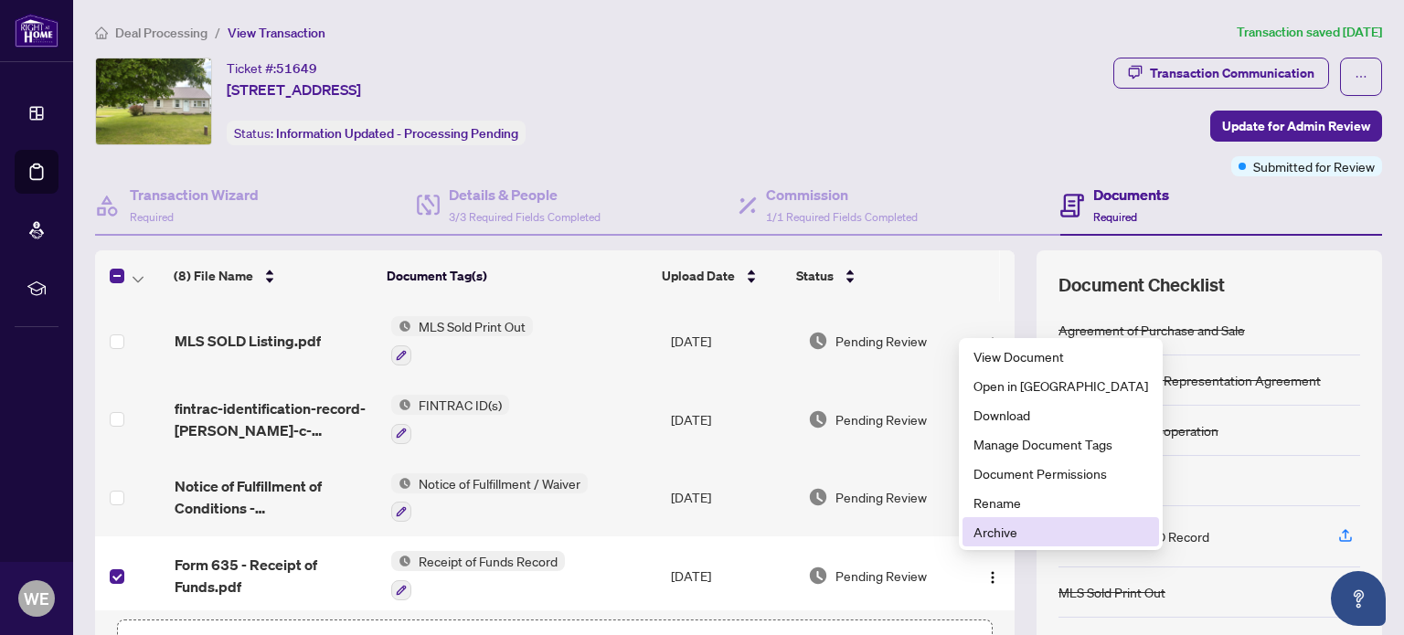
click at [1013, 530] on span "Archive" at bounding box center [1060, 532] width 175 height 20
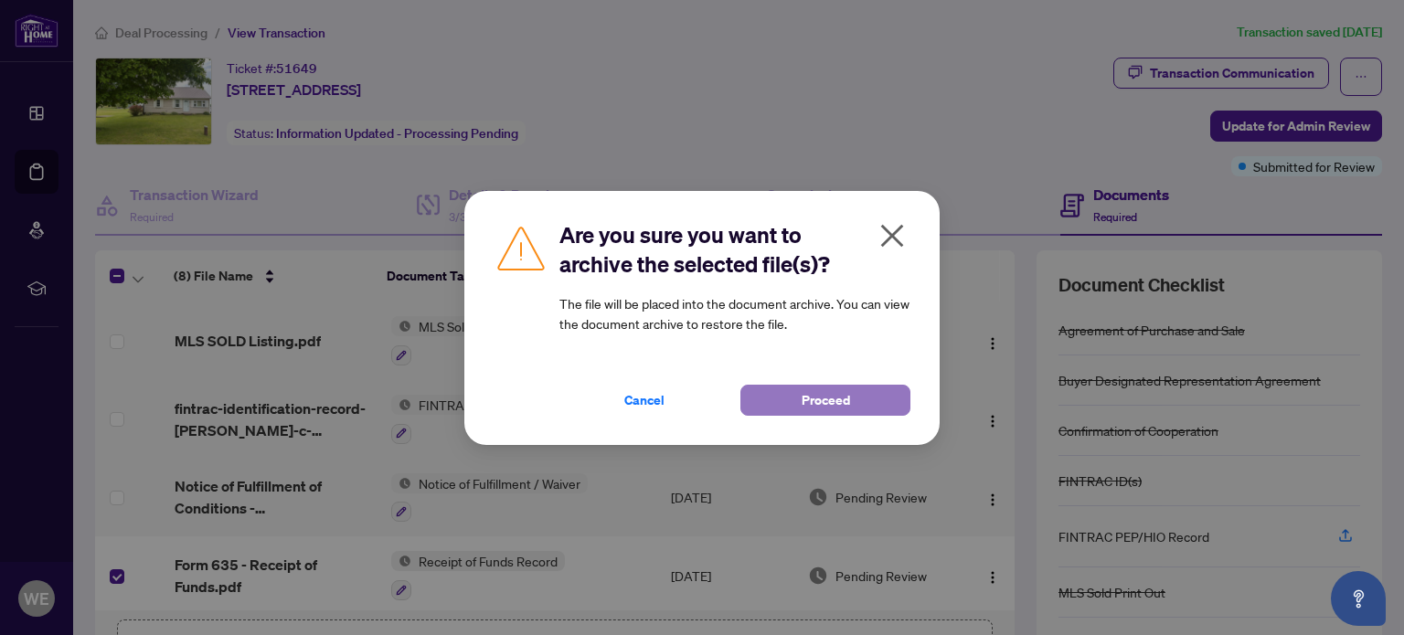
click at [779, 392] on button "Proceed" at bounding box center [825, 400] width 170 height 31
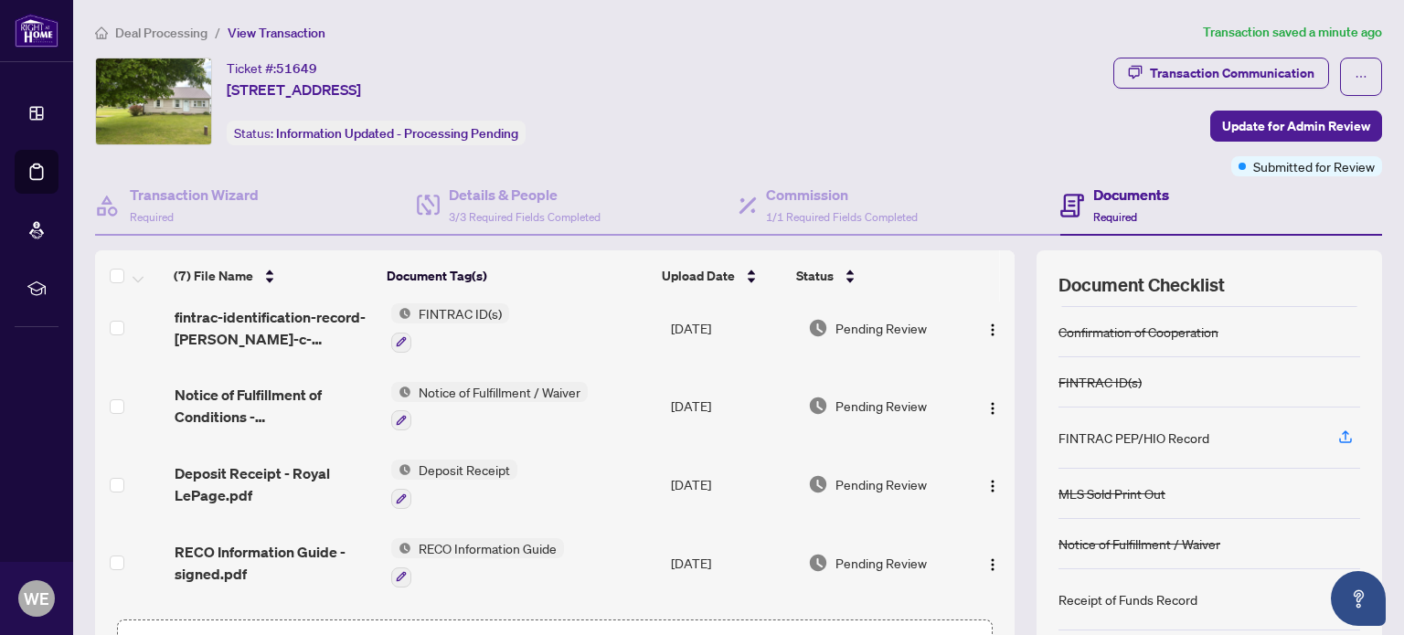
scroll to position [107, 0]
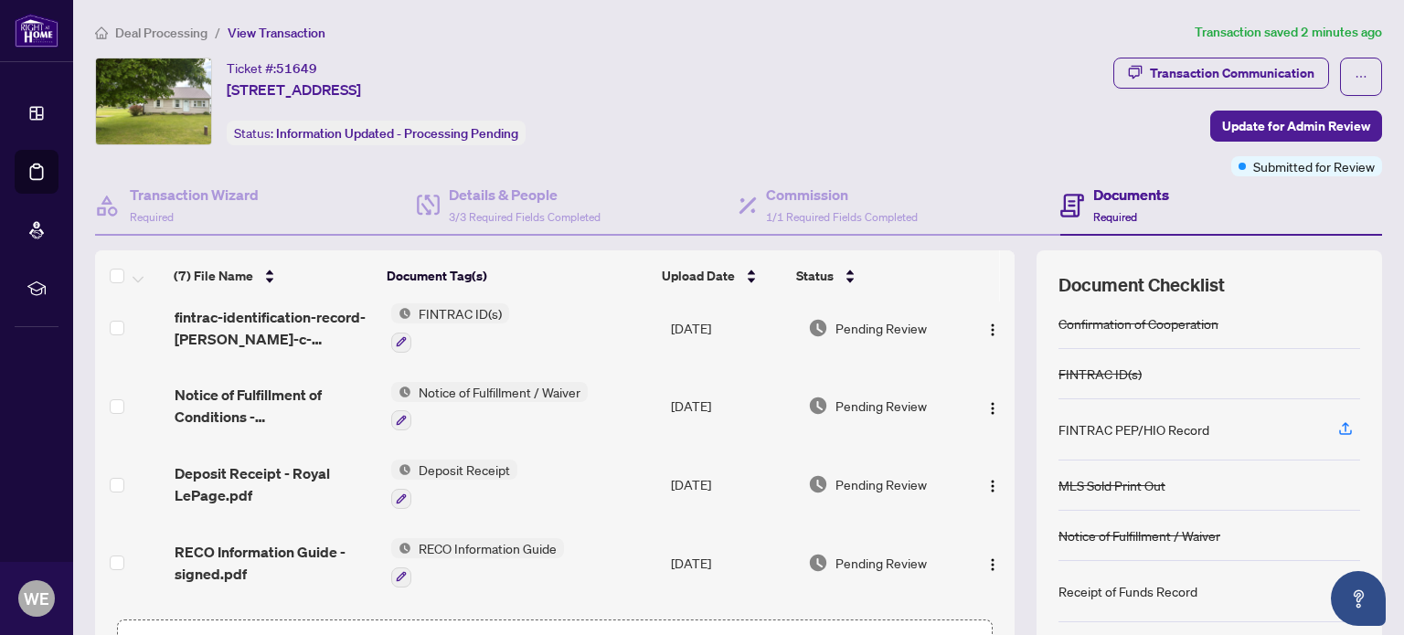
click at [1337, 585] on icon "button" at bounding box center [1345, 590] width 16 height 16
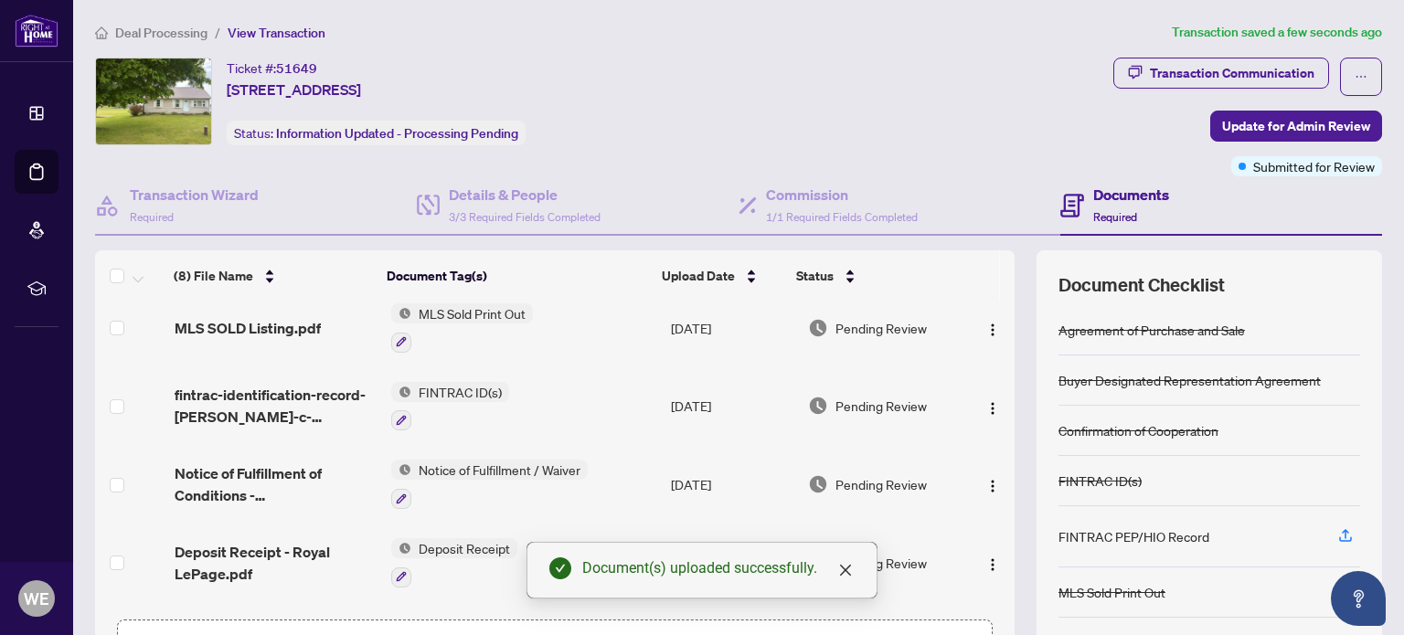
scroll to position [0, 0]
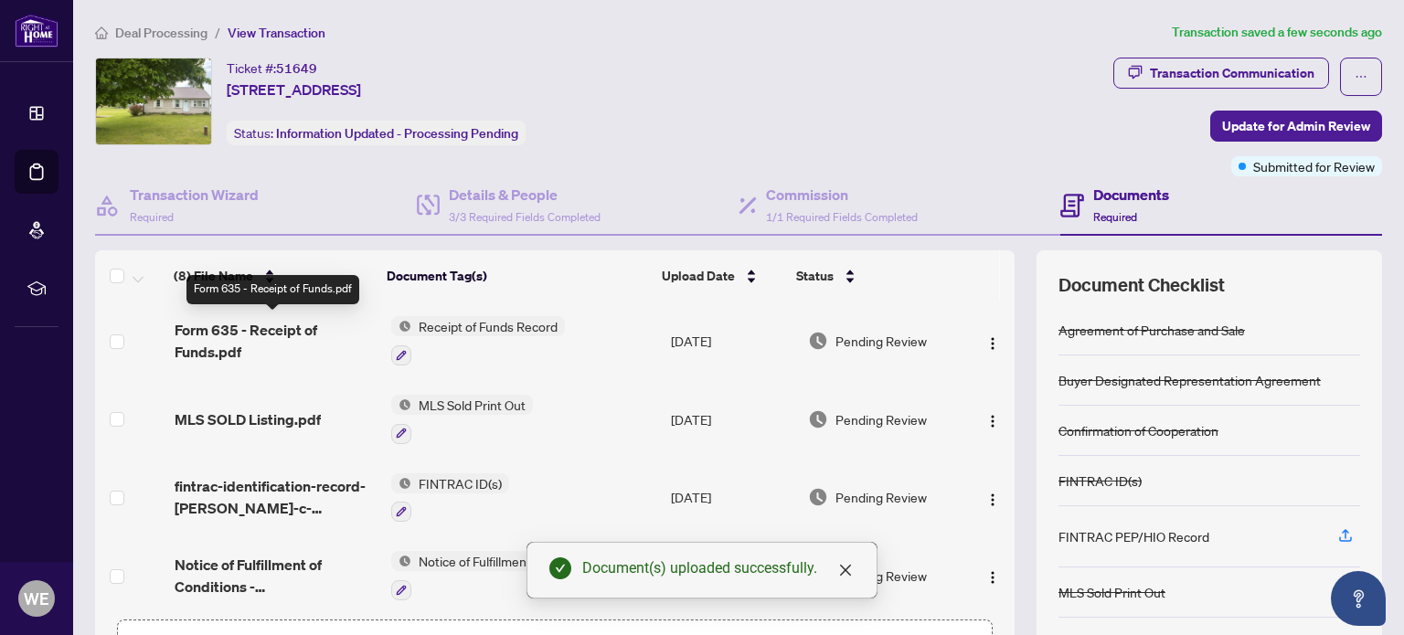
click at [197, 330] on span "Form 635 - Receipt of Funds.pdf" at bounding box center [275, 341] width 201 height 44
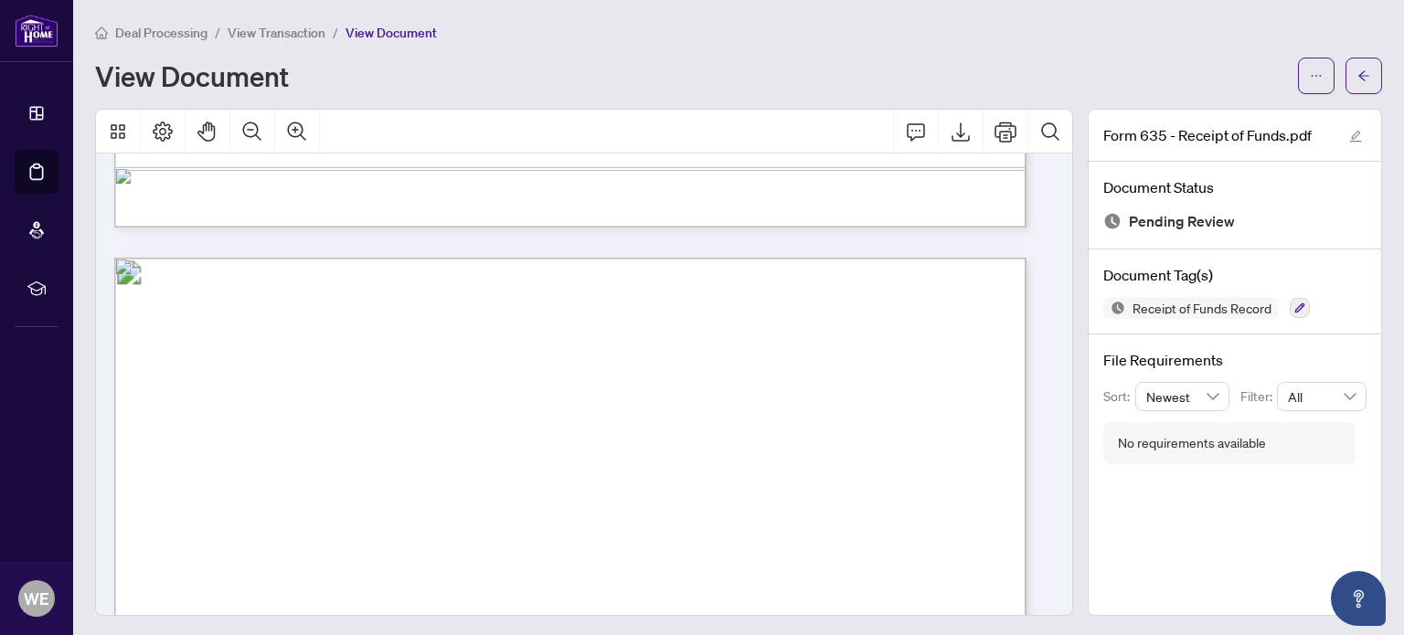
scroll to position [1188, 0]
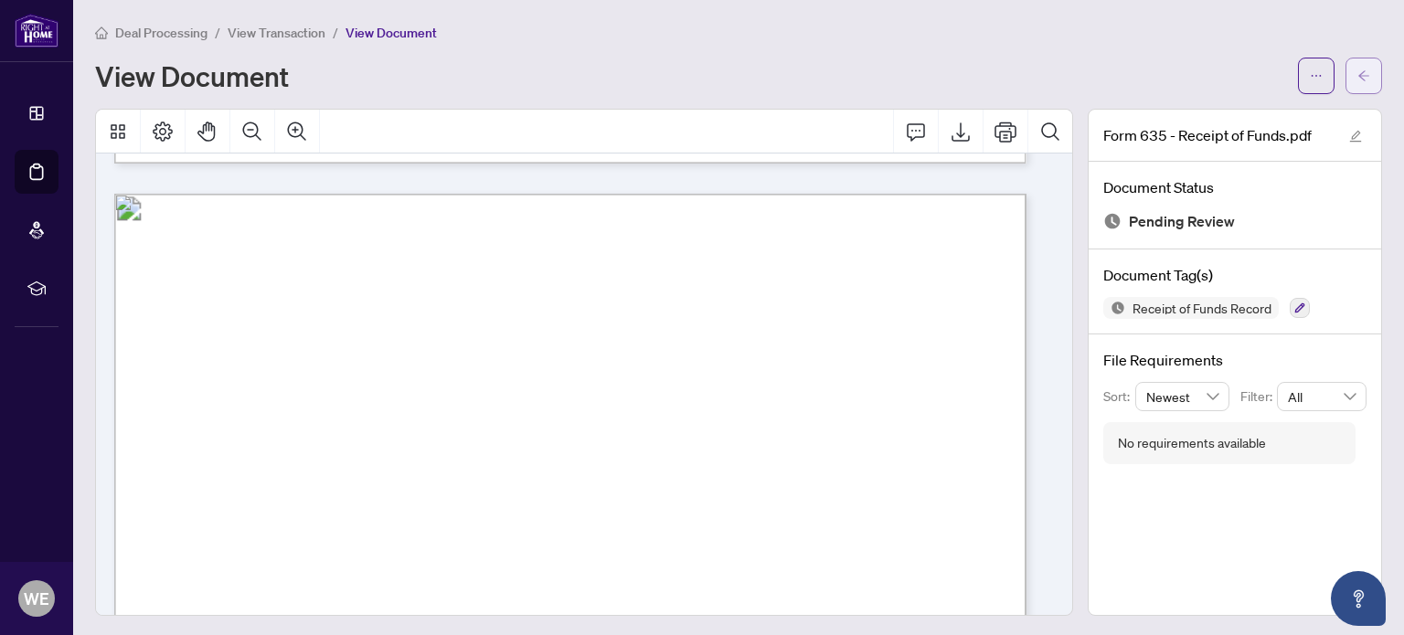
click at [1358, 75] on icon "arrow-left" at bounding box center [1363, 75] width 11 height 10
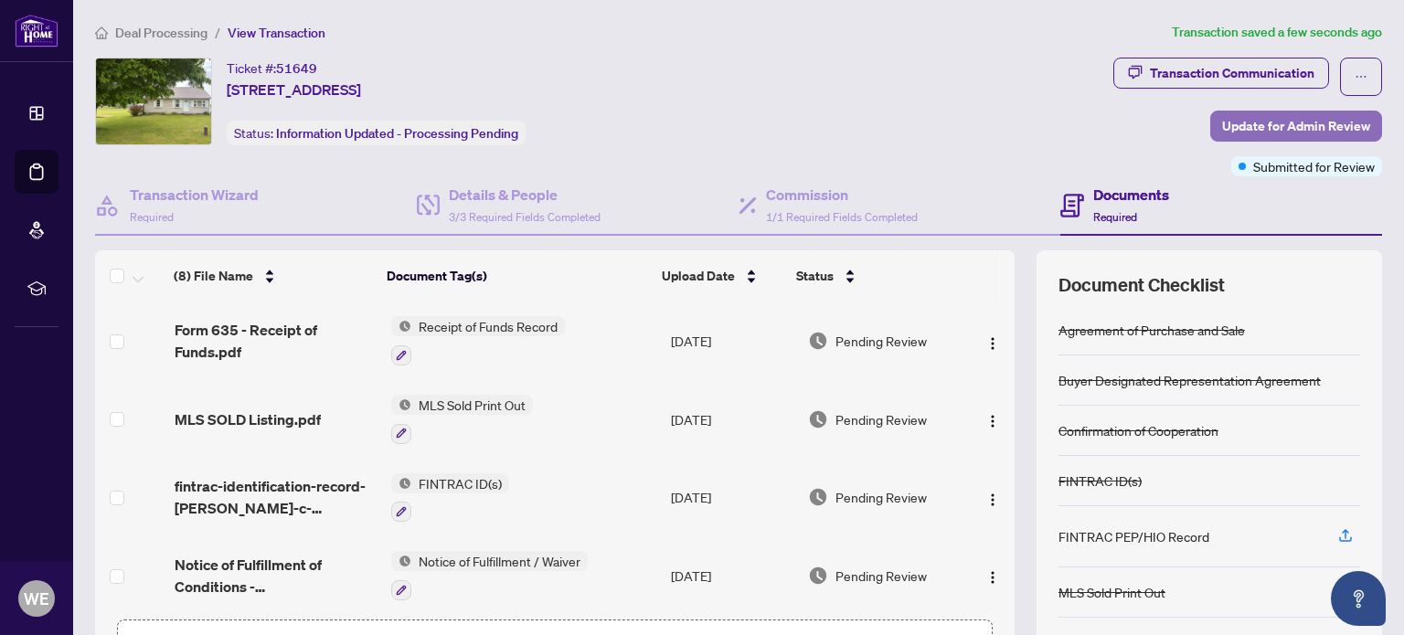
click at [1273, 122] on span "Update for Admin Review" at bounding box center [1296, 125] width 148 height 29
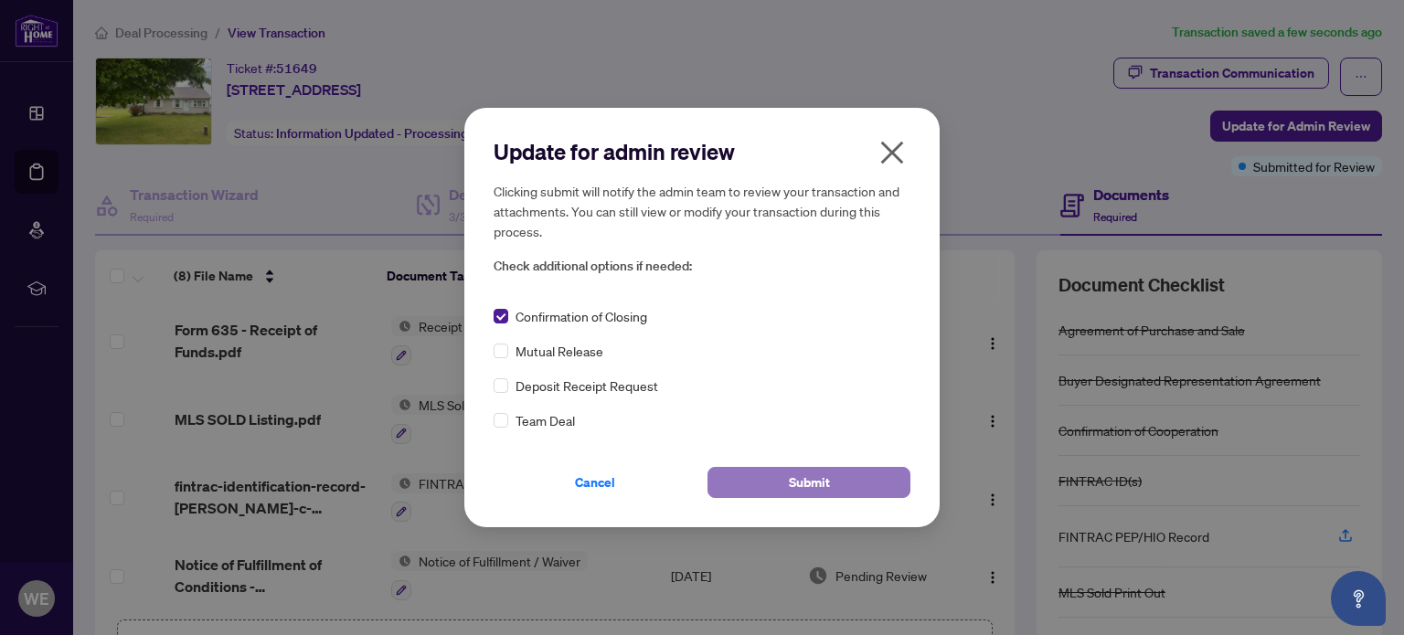
click at [790, 472] on span "Submit" at bounding box center [809, 482] width 41 height 29
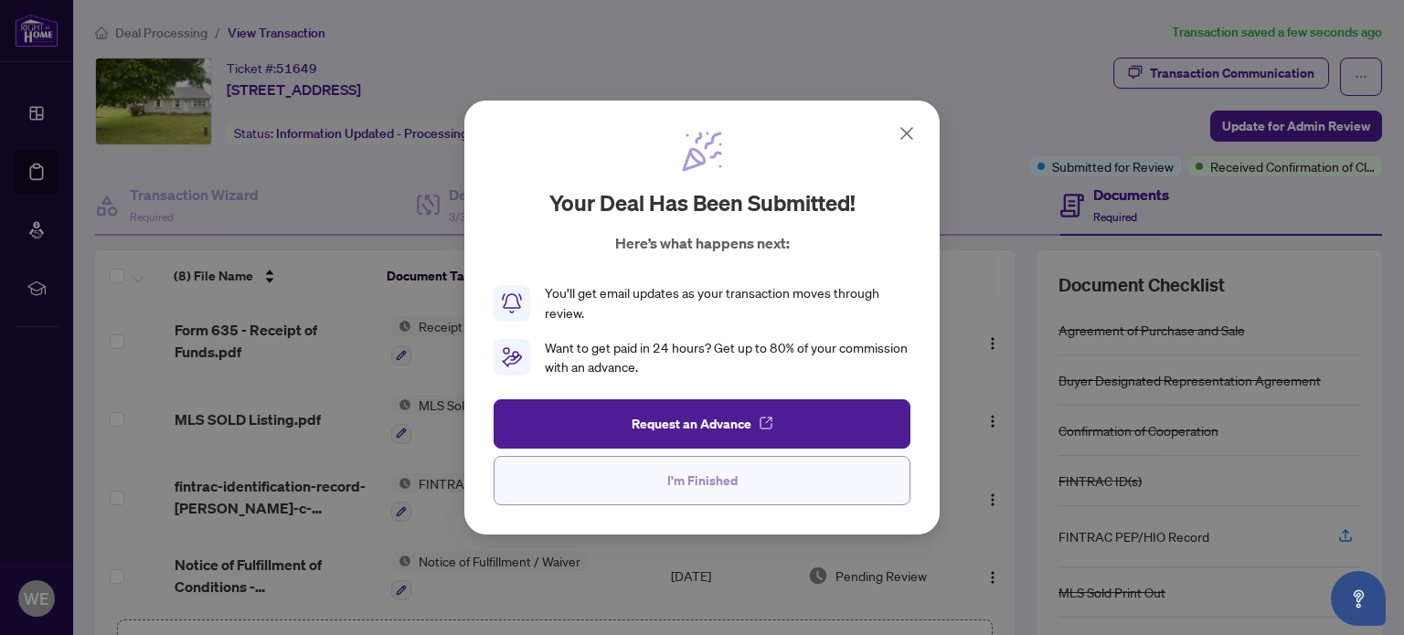
click at [676, 490] on span "I'm Finished" at bounding box center [702, 480] width 70 height 29
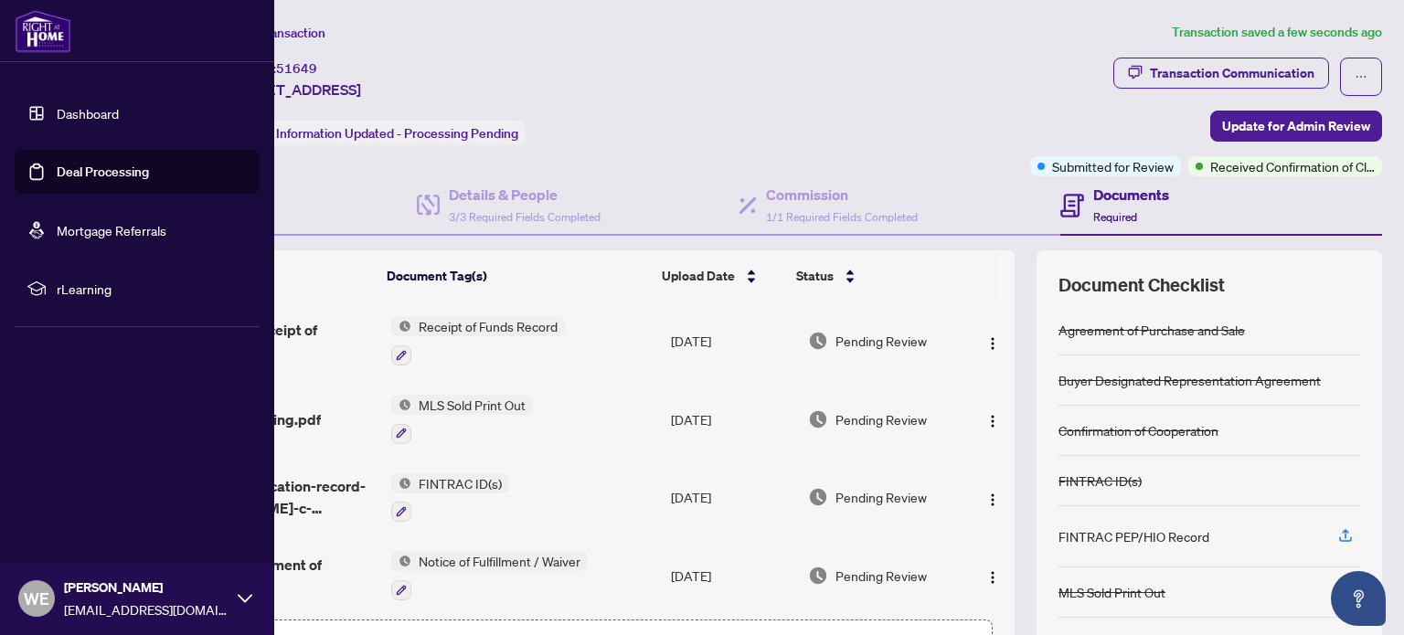
click at [98, 113] on link "Dashboard" at bounding box center [88, 113] width 62 height 16
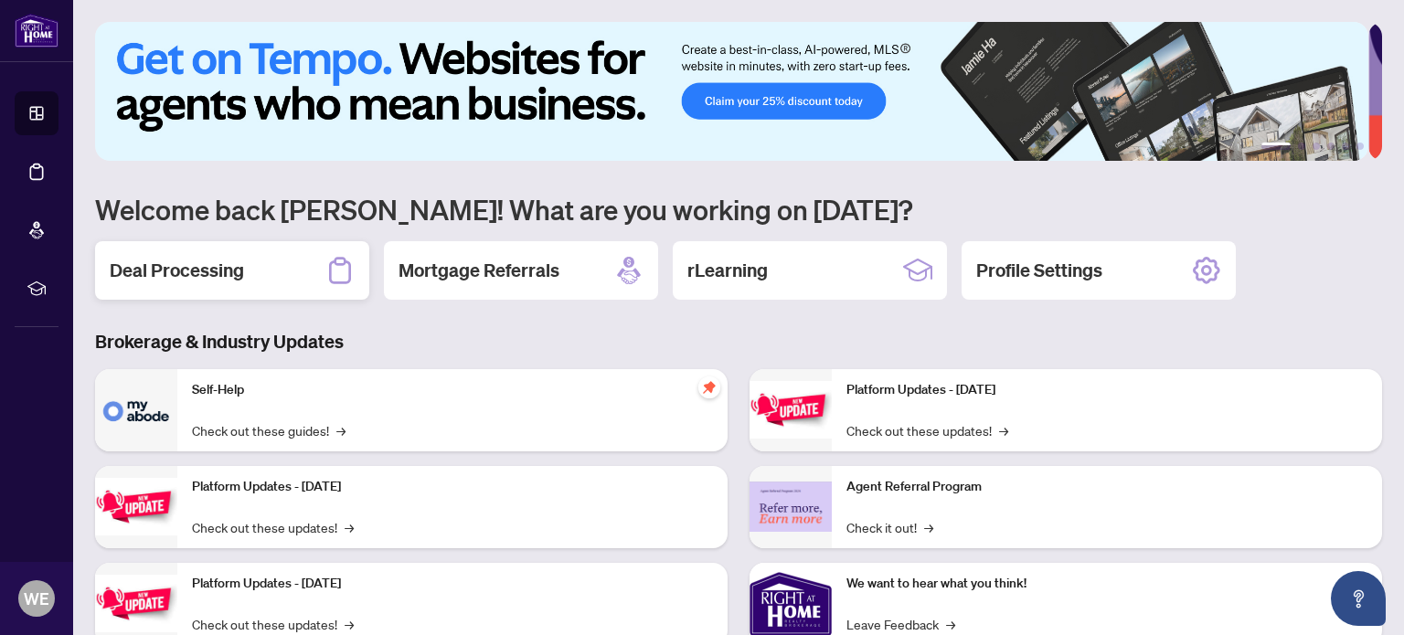
click at [150, 248] on div "Deal Processing" at bounding box center [232, 270] width 274 height 58
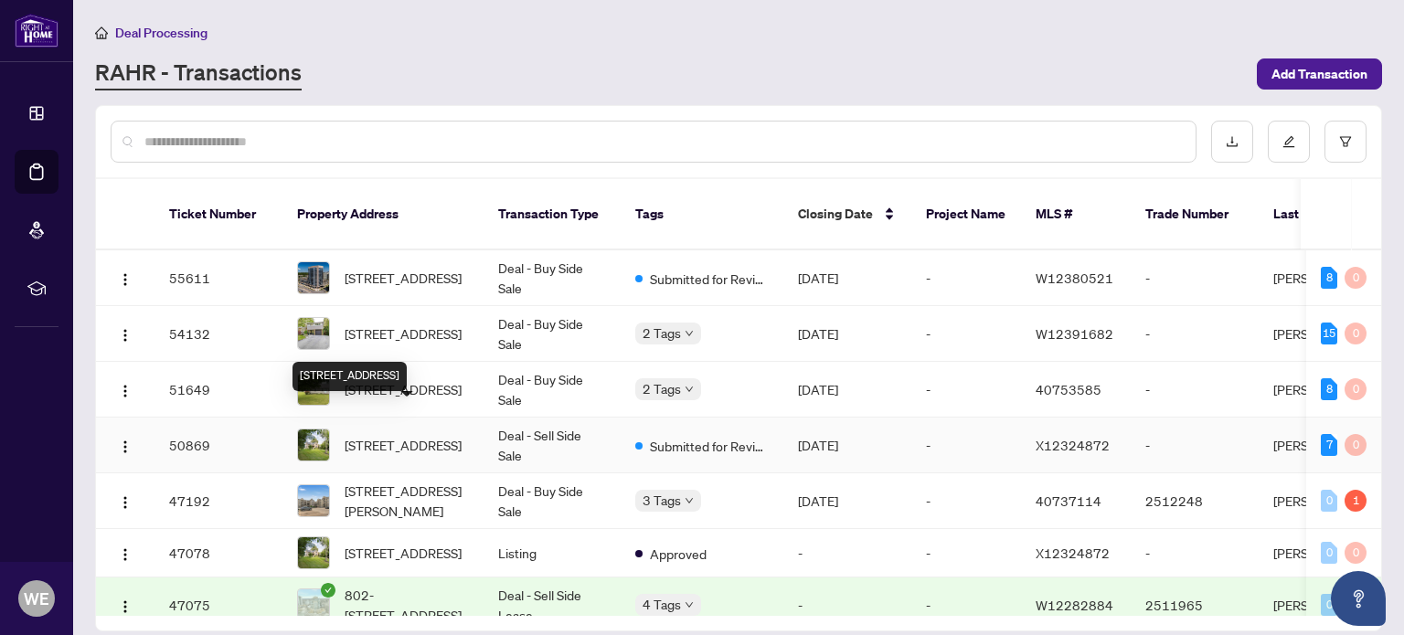
click at [425, 435] on span "[STREET_ADDRESS]" at bounding box center [403, 445] width 117 height 20
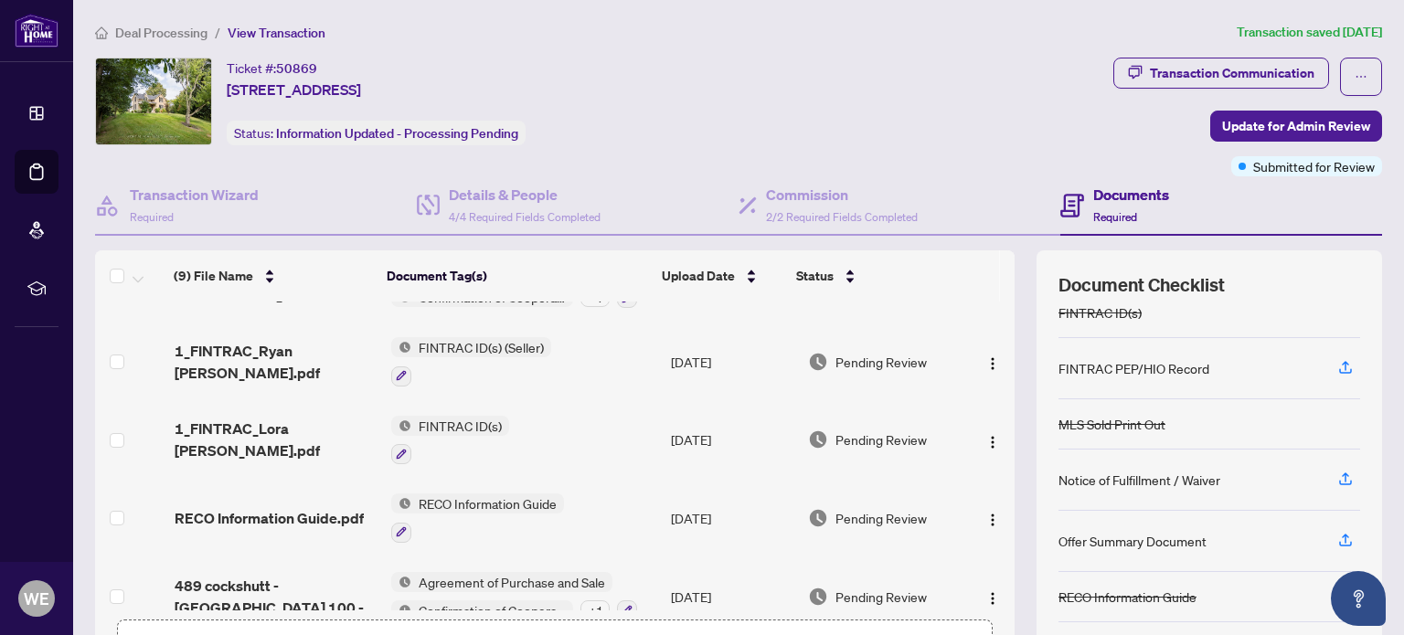
scroll to position [386, 0]
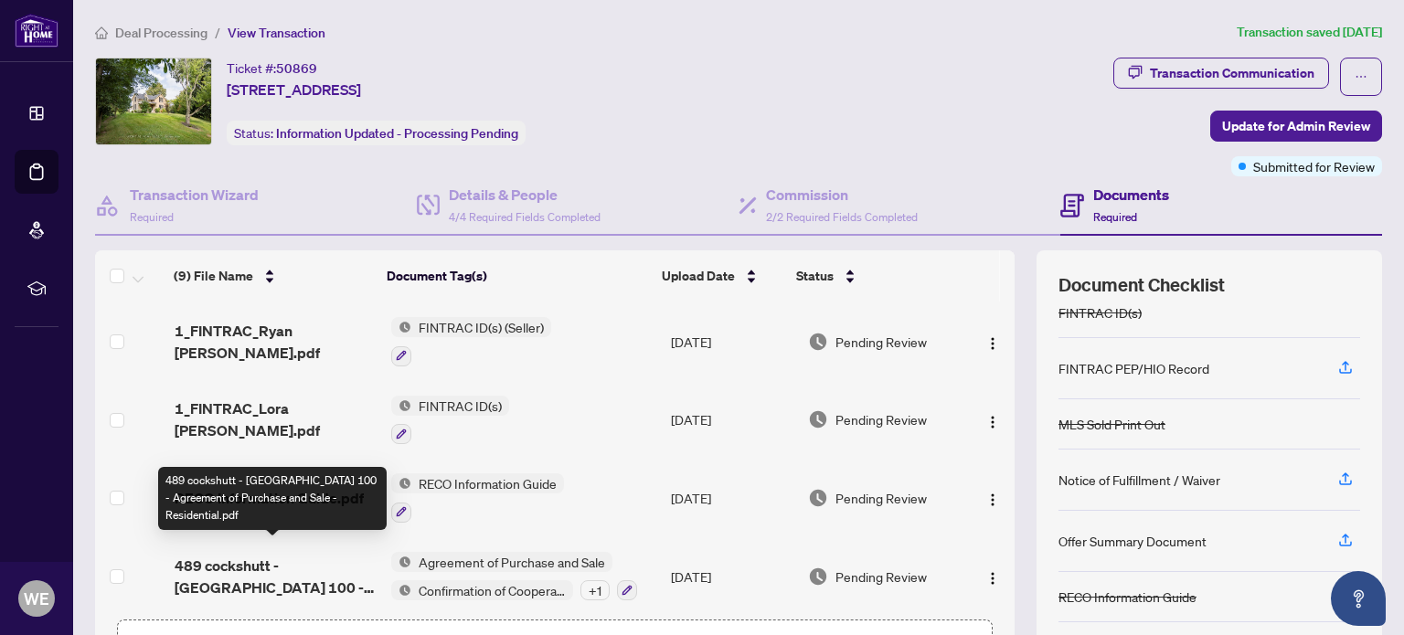
click at [183, 555] on span "489 cockshutt - [GEOGRAPHIC_DATA] 100 - Agreement of Purchase and Sale - Reside…" at bounding box center [275, 577] width 201 height 44
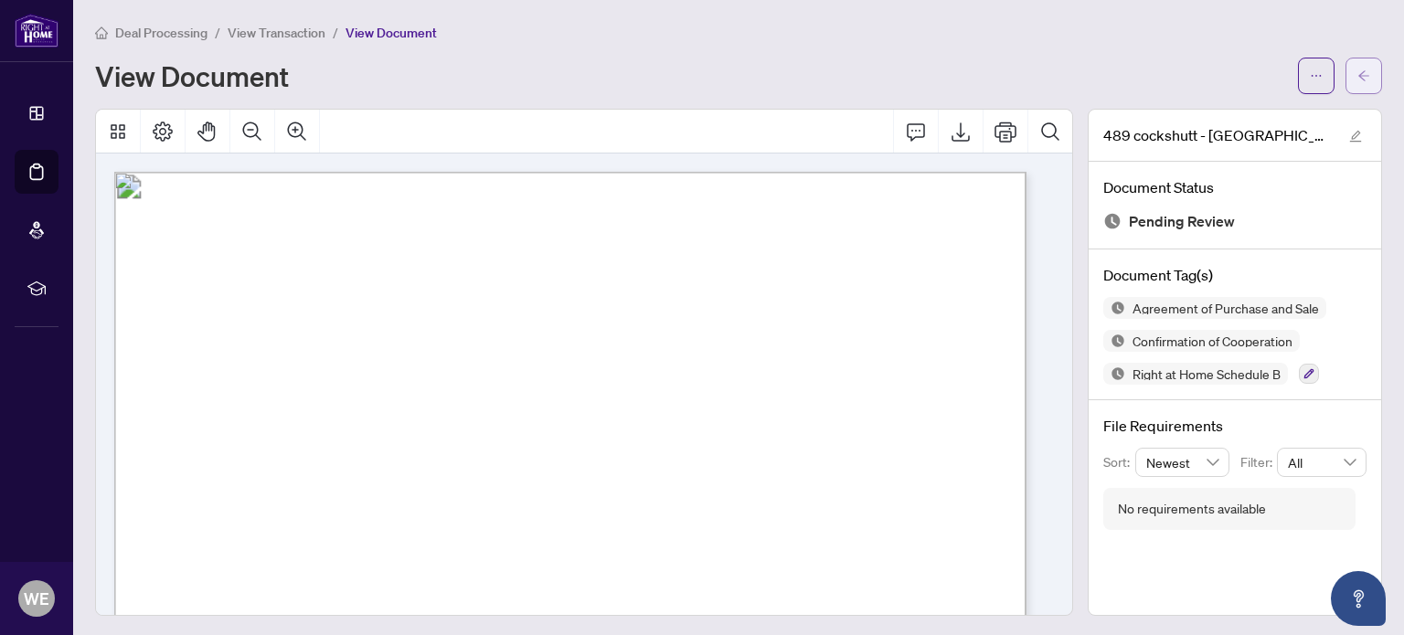
click at [1356, 83] on button "button" at bounding box center [1363, 76] width 37 height 37
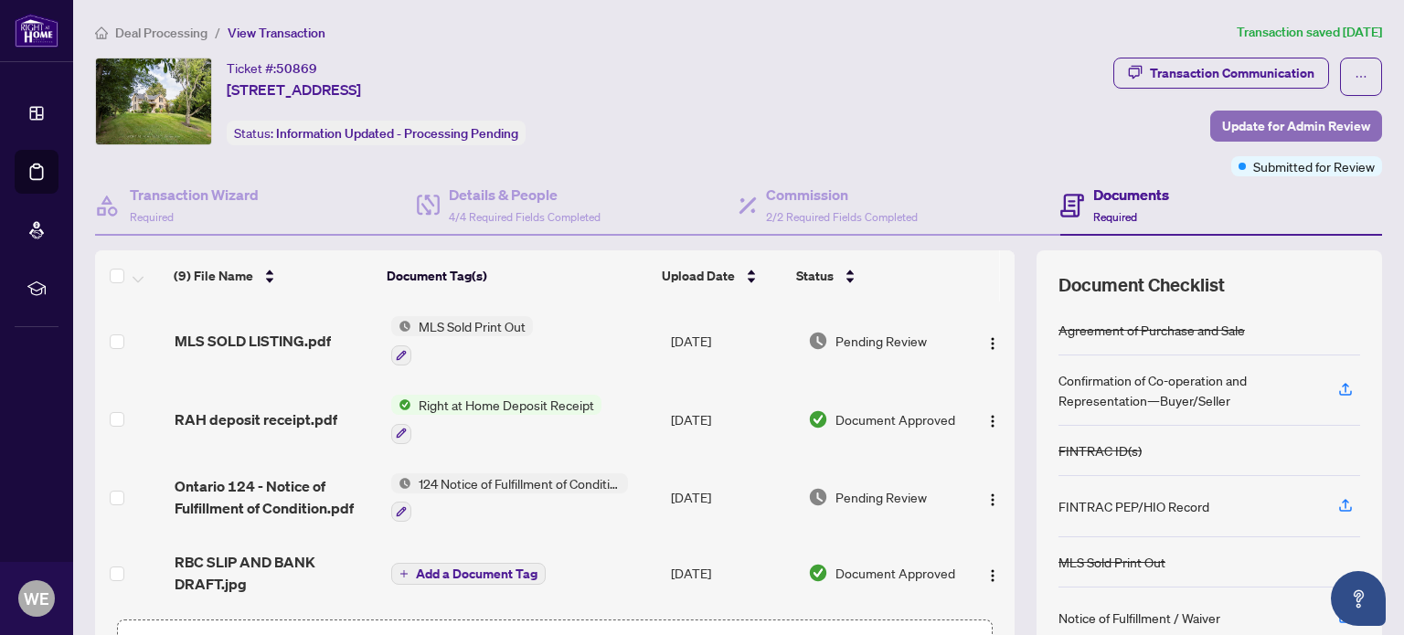
click at [1227, 125] on span "Update for Admin Review" at bounding box center [1296, 125] width 148 height 29
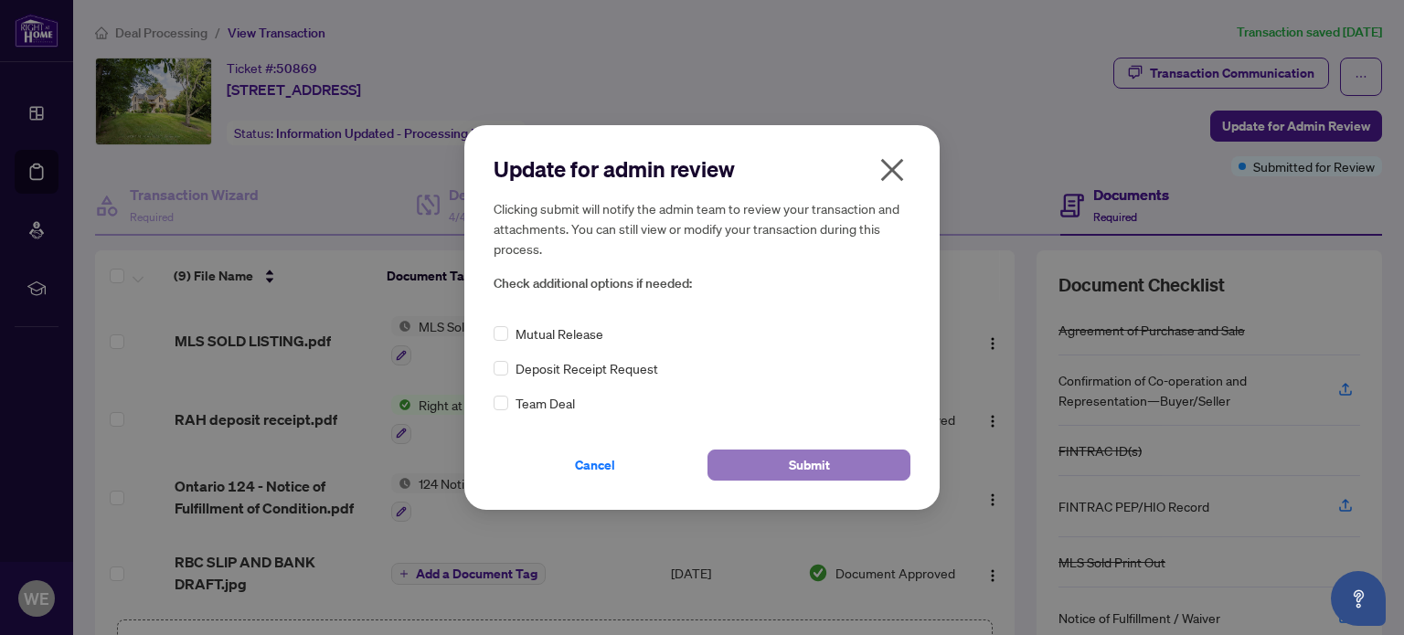
click at [763, 465] on button "Submit" at bounding box center [808, 465] width 203 height 31
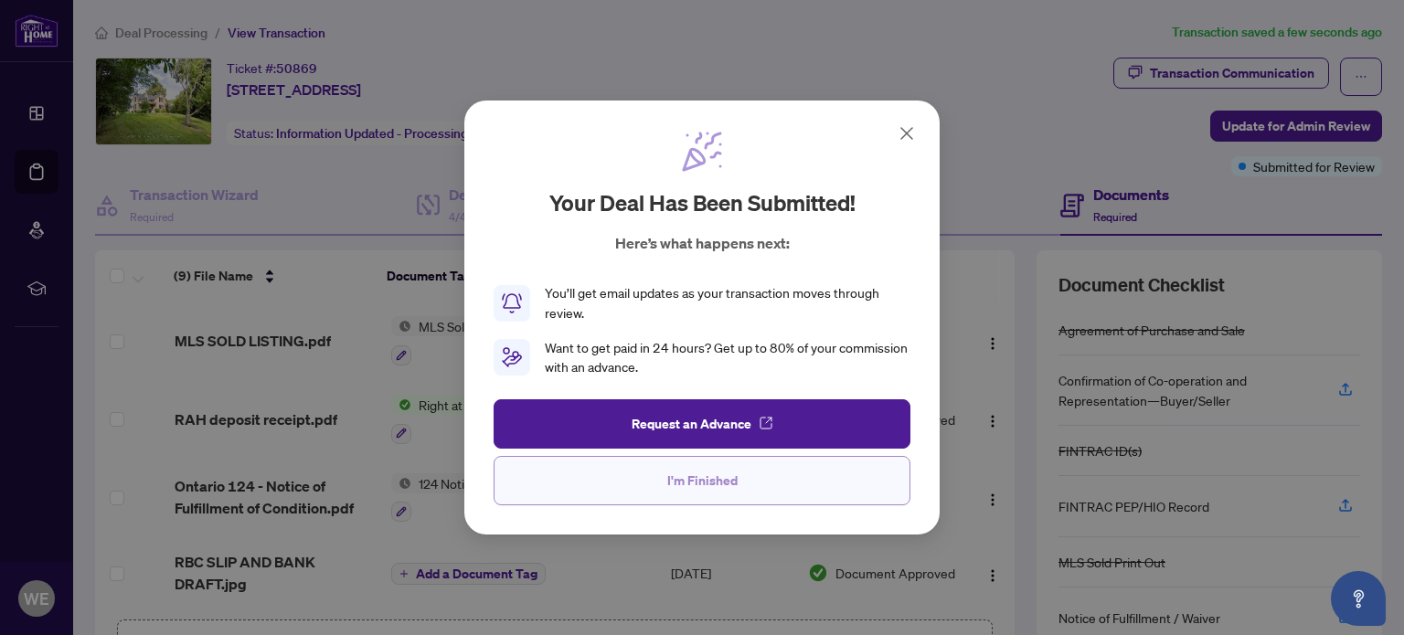
click at [690, 472] on span "I'm Finished" at bounding box center [702, 480] width 70 height 29
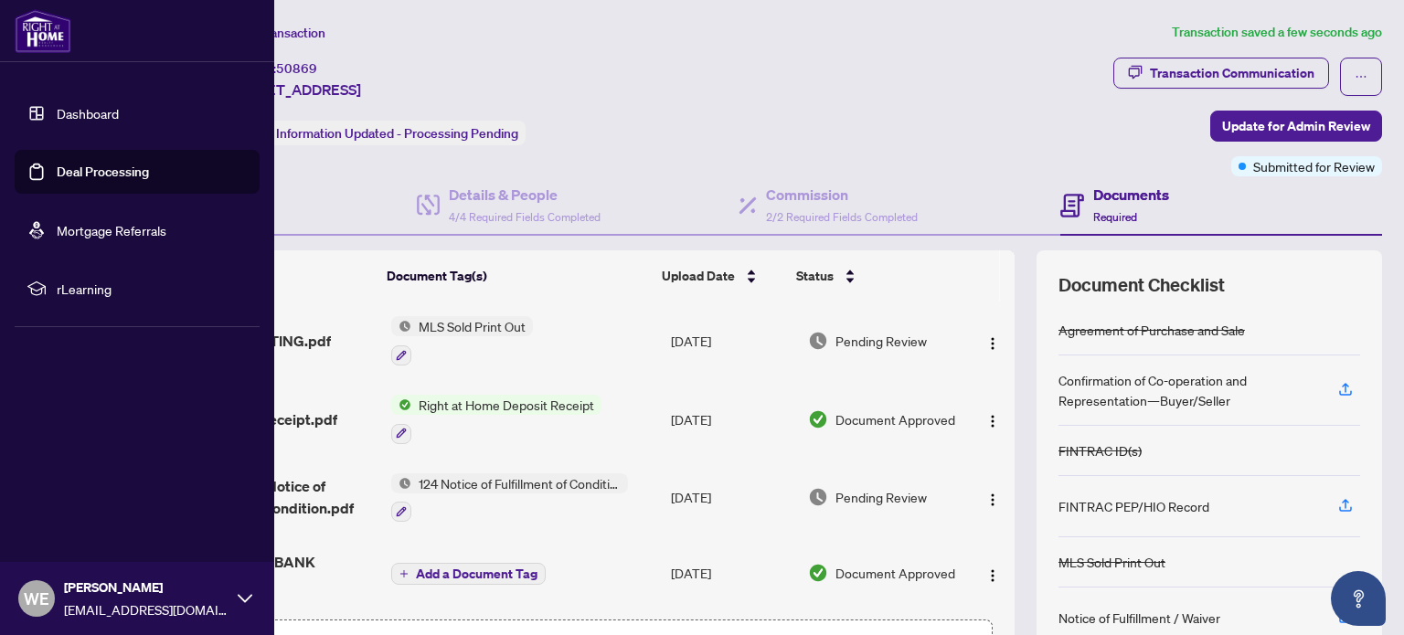
click at [57, 109] on link "Dashboard" at bounding box center [88, 113] width 62 height 16
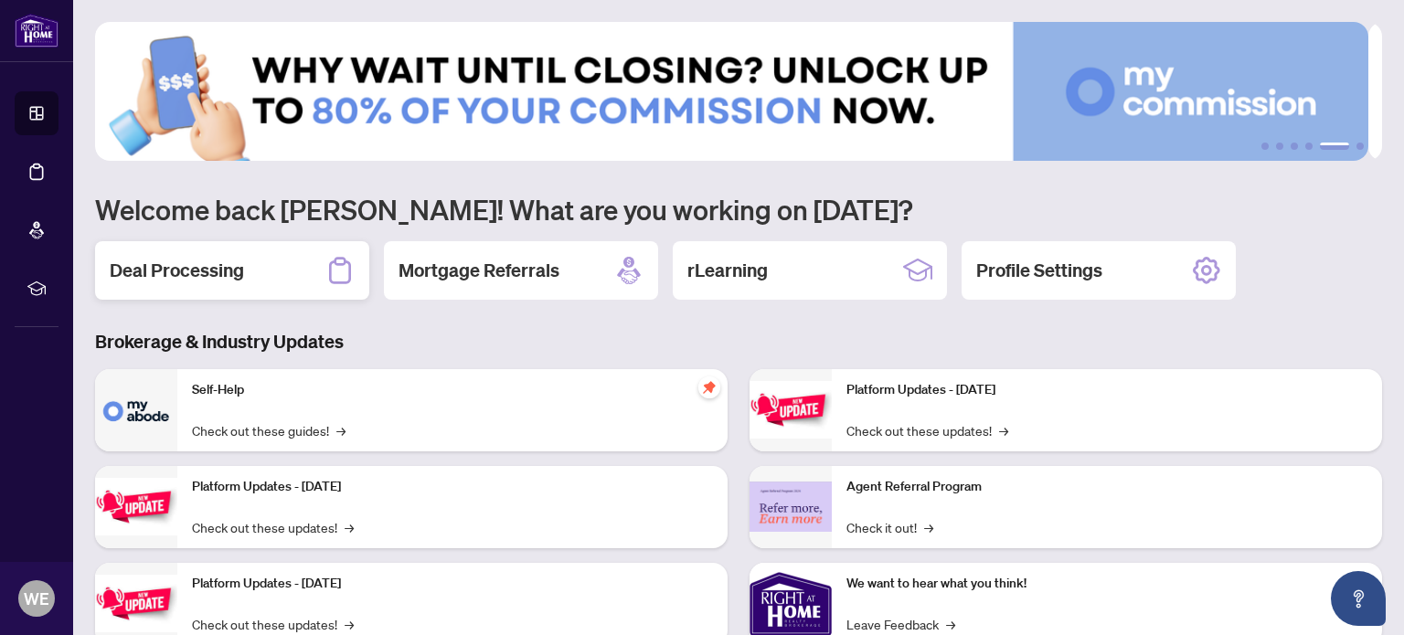
click at [214, 267] on h2 "Deal Processing" at bounding box center [177, 271] width 134 height 26
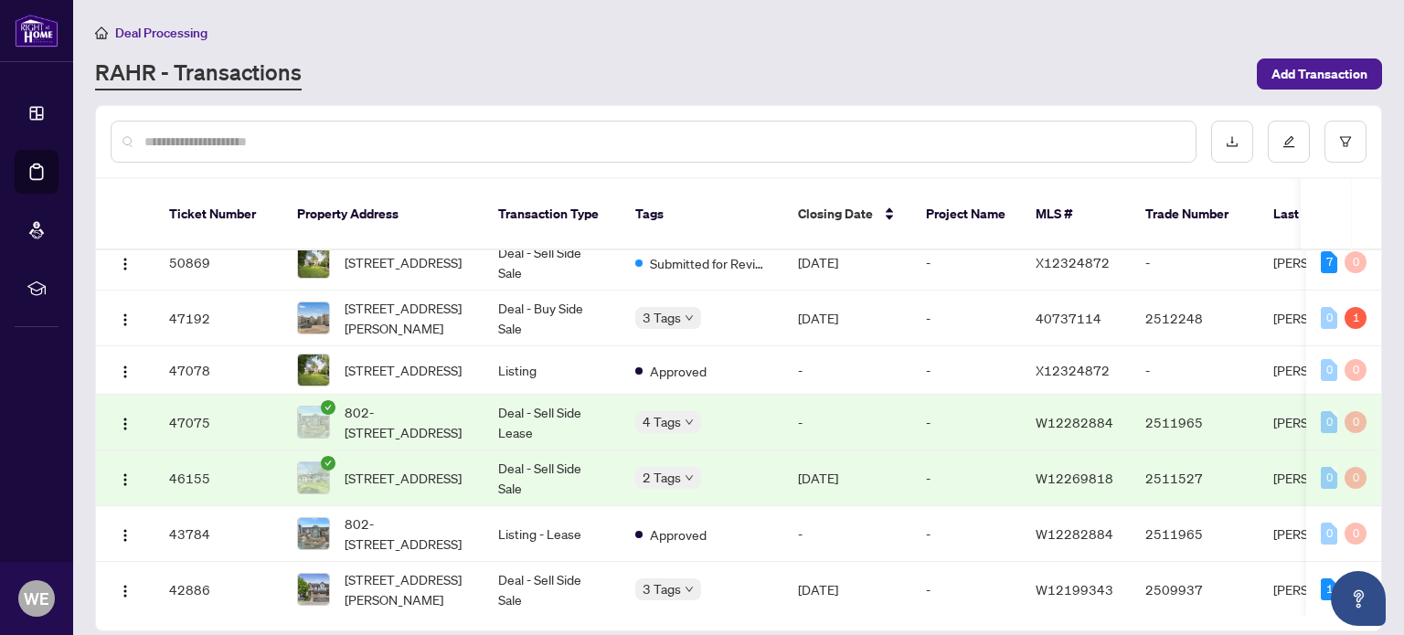
scroll to position [274, 0]
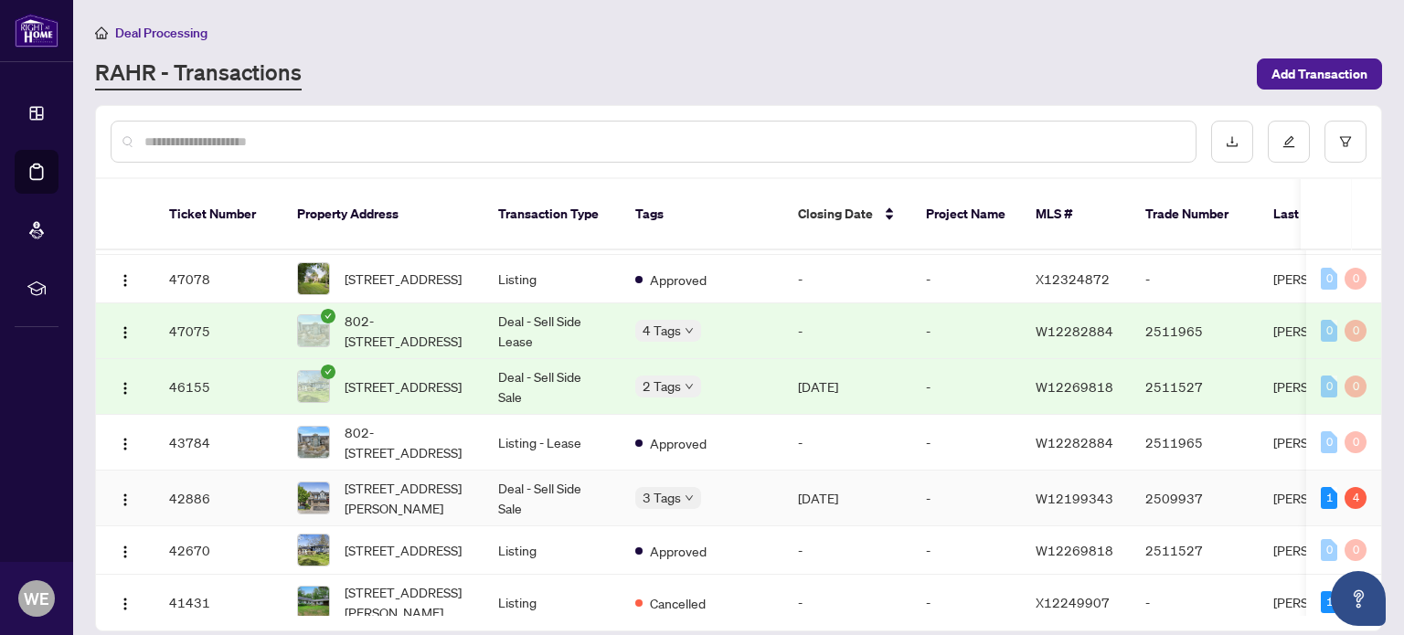
click at [526, 482] on td "Deal - Sell Side Sale" at bounding box center [551, 499] width 137 height 56
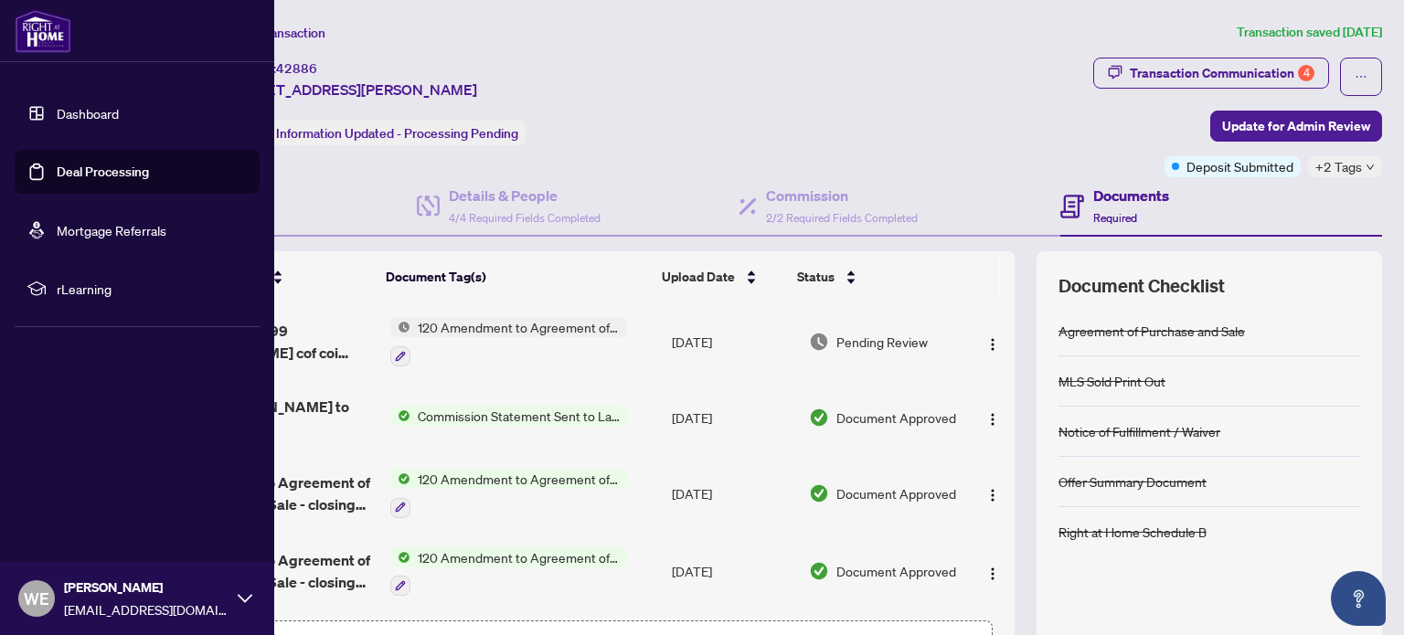
click at [83, 109] on link "Dashboard" at bounding box center [88, 113] width 62 height 16
